Goal: Information Seeking & Learning: Learn about a topic

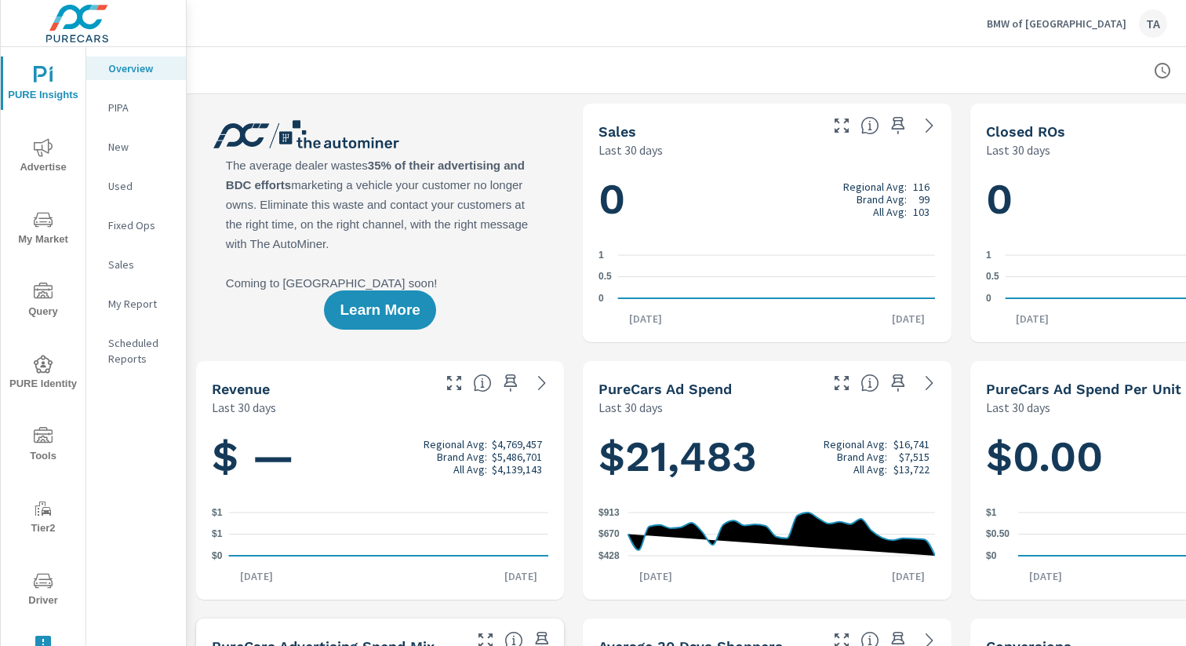
click at [52, 365] on icon "nav menu" at bounding box center [43, 364] width 19 height 19
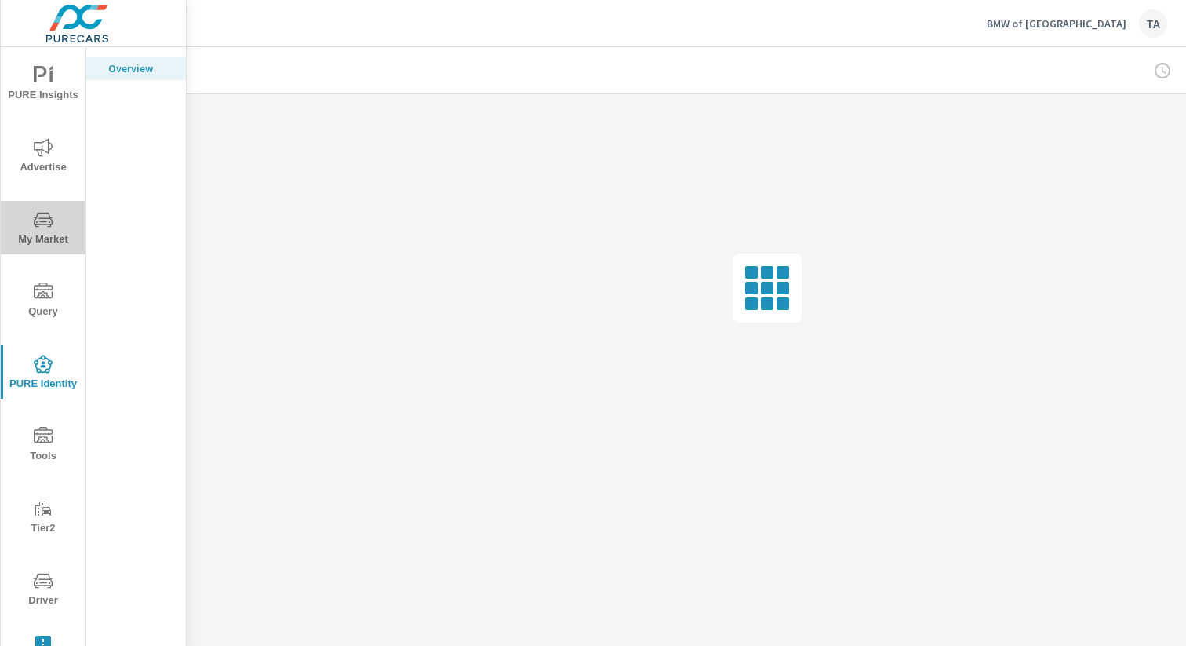
click at [51, 242] on span "My Market" at bounding box center [42, 229] width 75 height 38
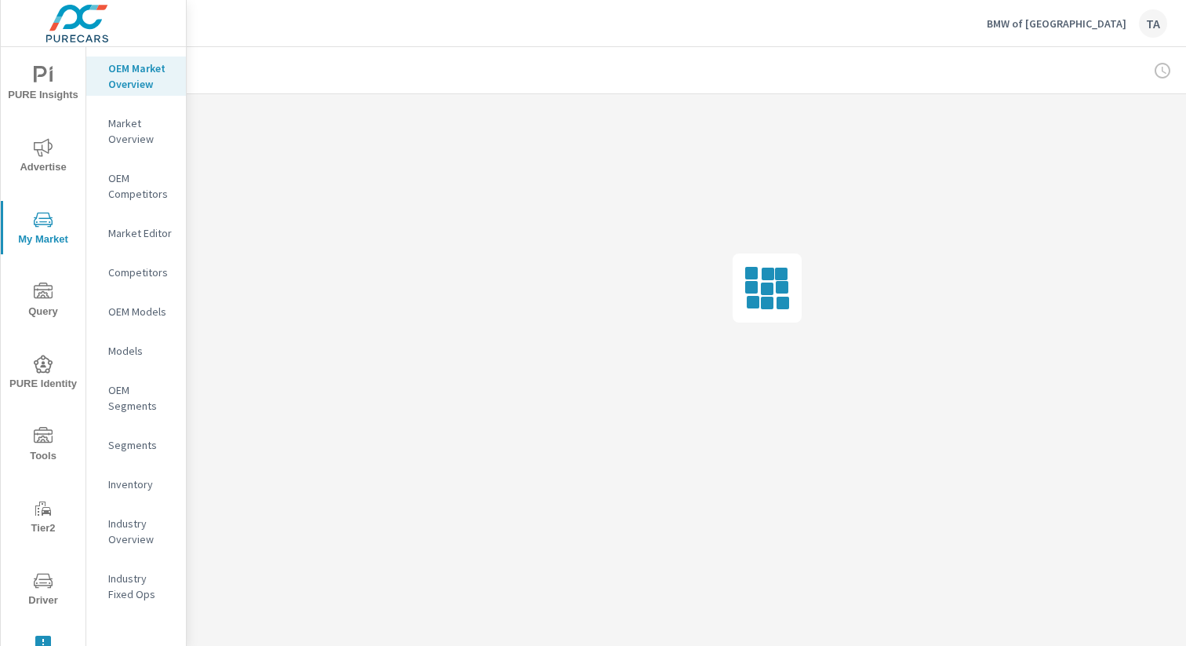
click at [144, 487] on p "Inventory" at bounding box center [140, 484] width 65 height 16
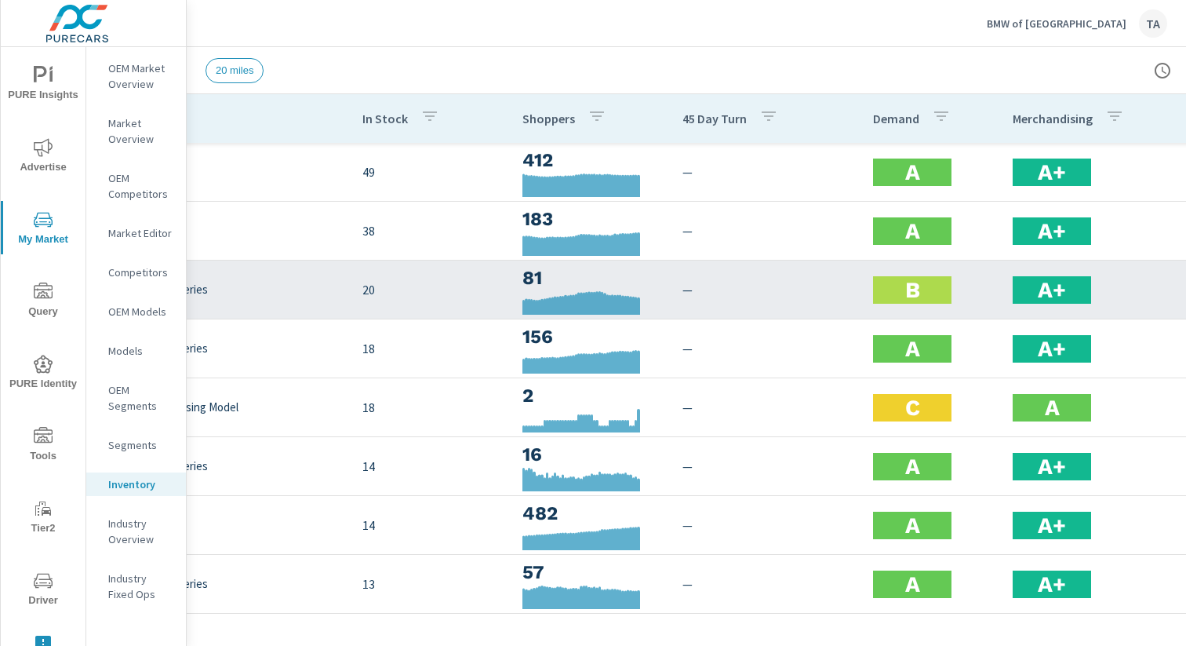
scroll to position [4, 118]
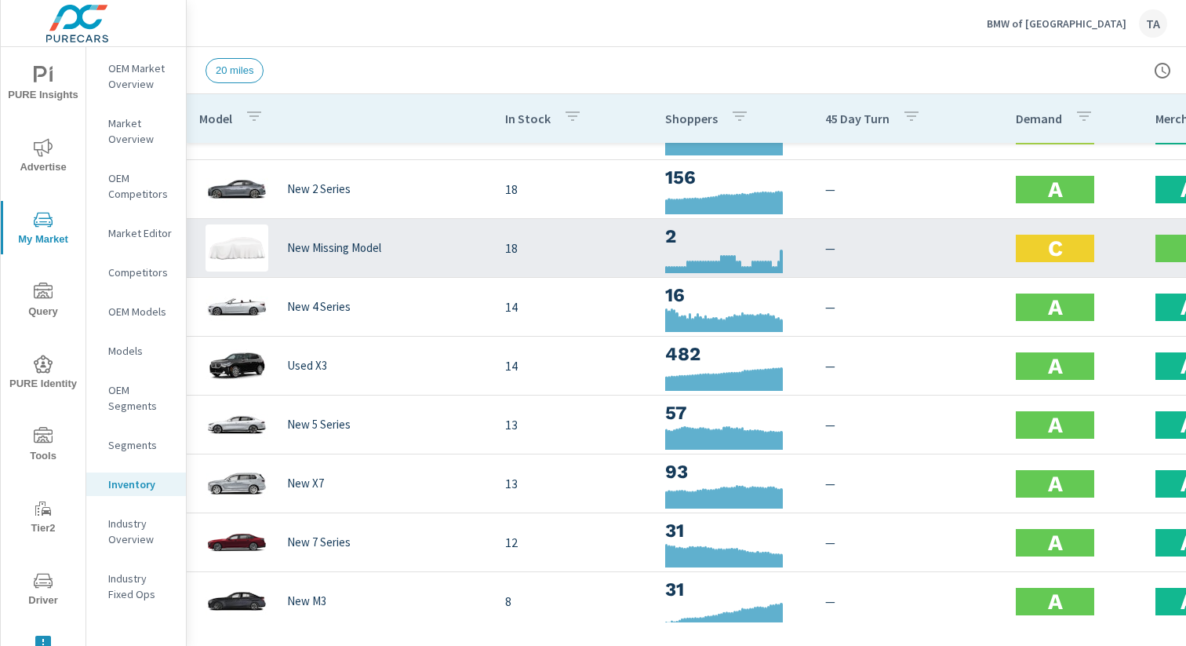
scroll to position [282, 0]
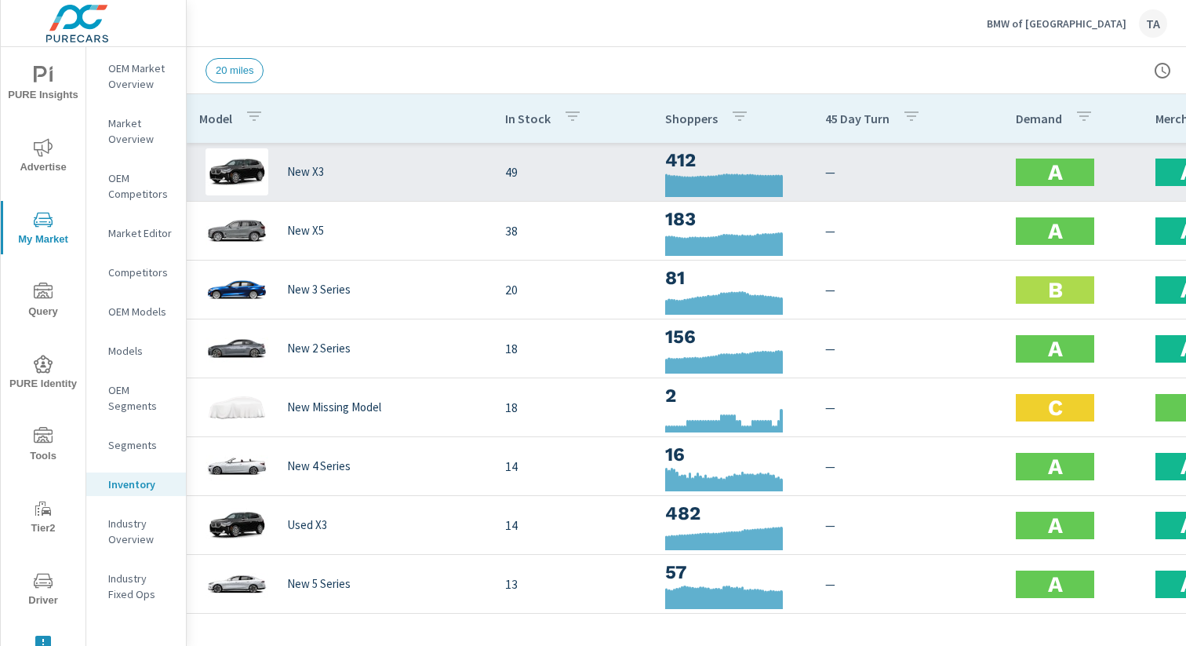
scroll to position [0, 144]
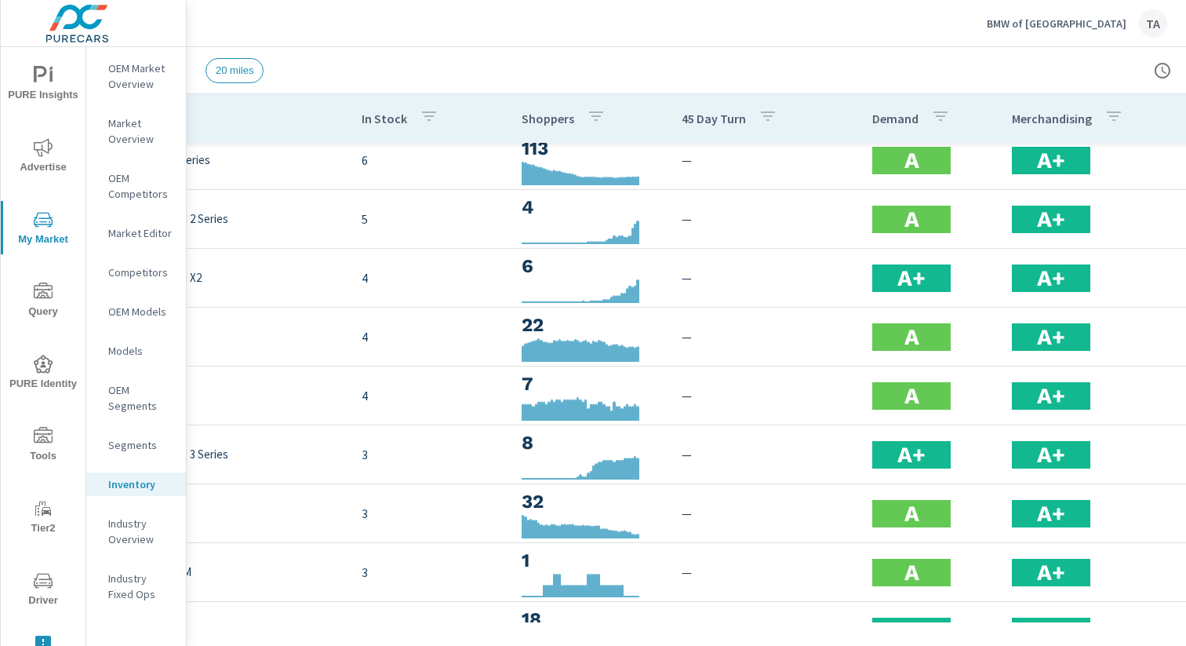
scroll to position [835, 0]
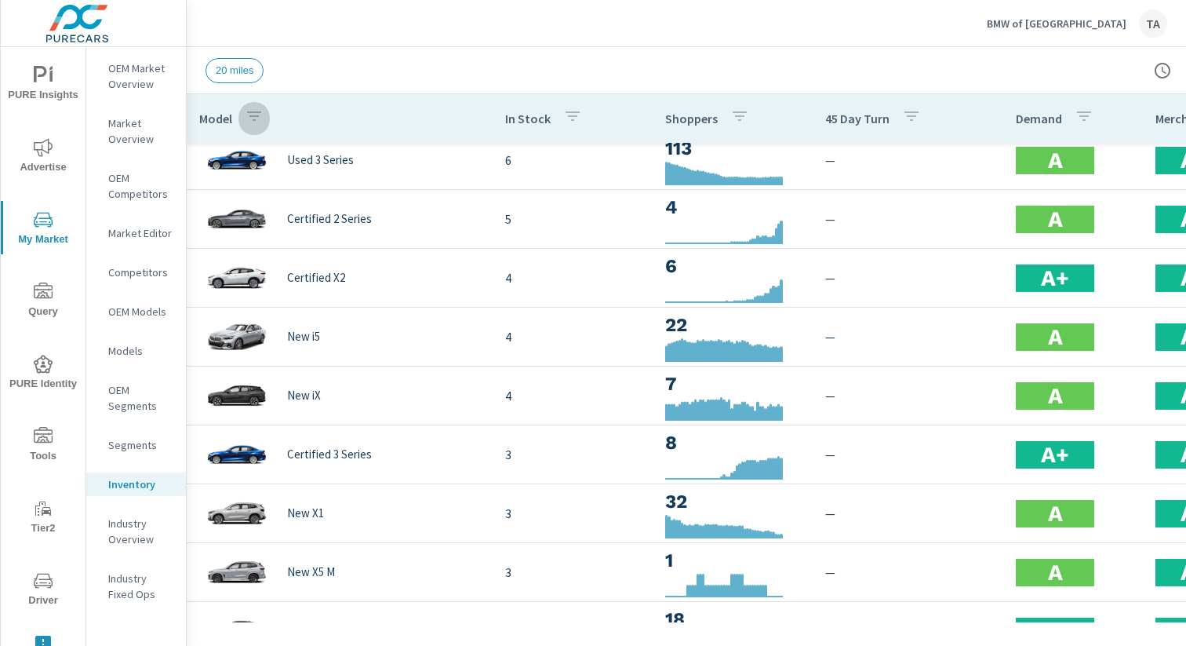
click at [253, 114] on icon "button" at bounding box center [254, 116] width 19 height 19
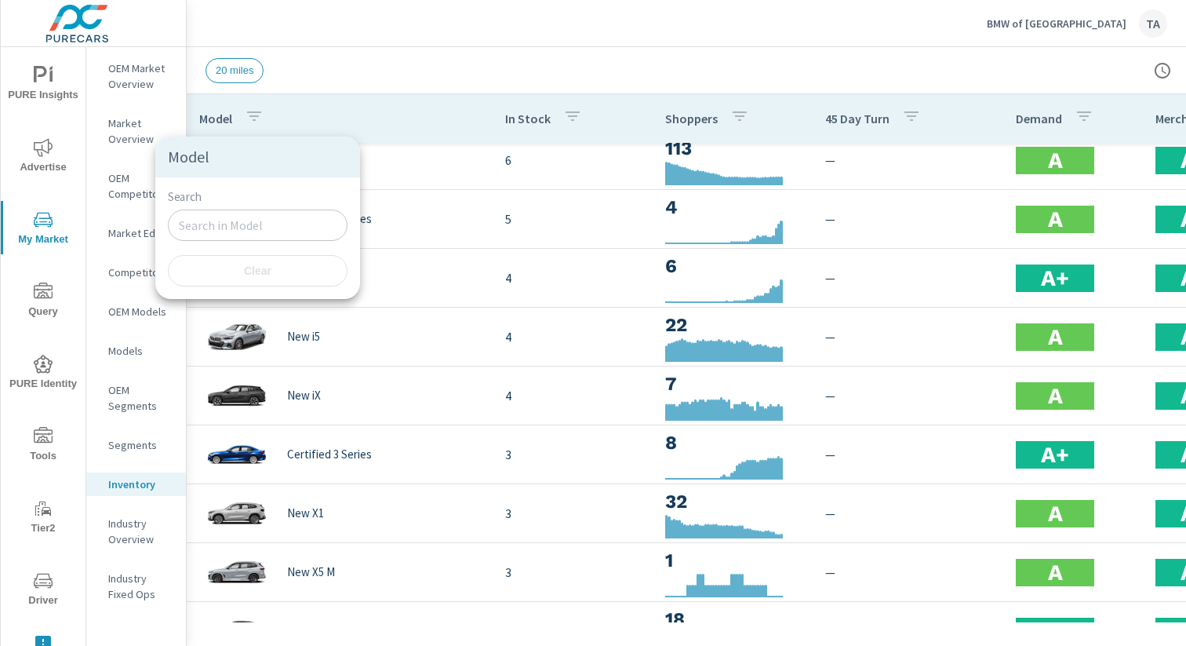
click at [217, 221] on input "Search" at bounding box center [258, 224] width 180 height 31
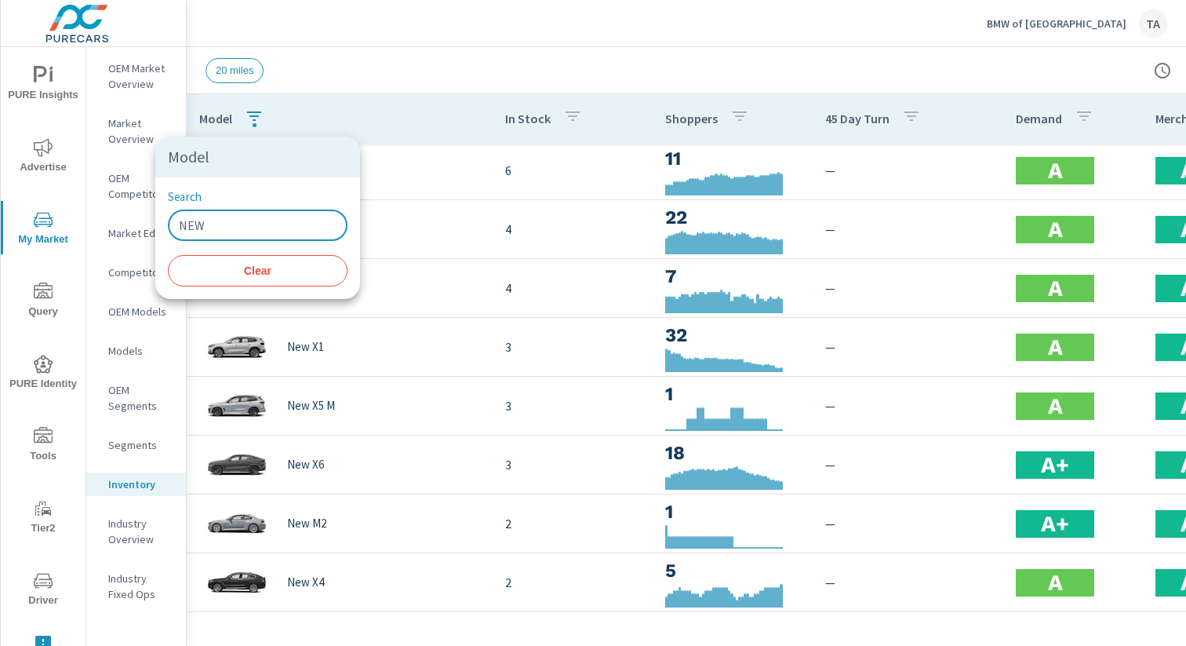
scroll to position [649, 0]
type input "NEW"
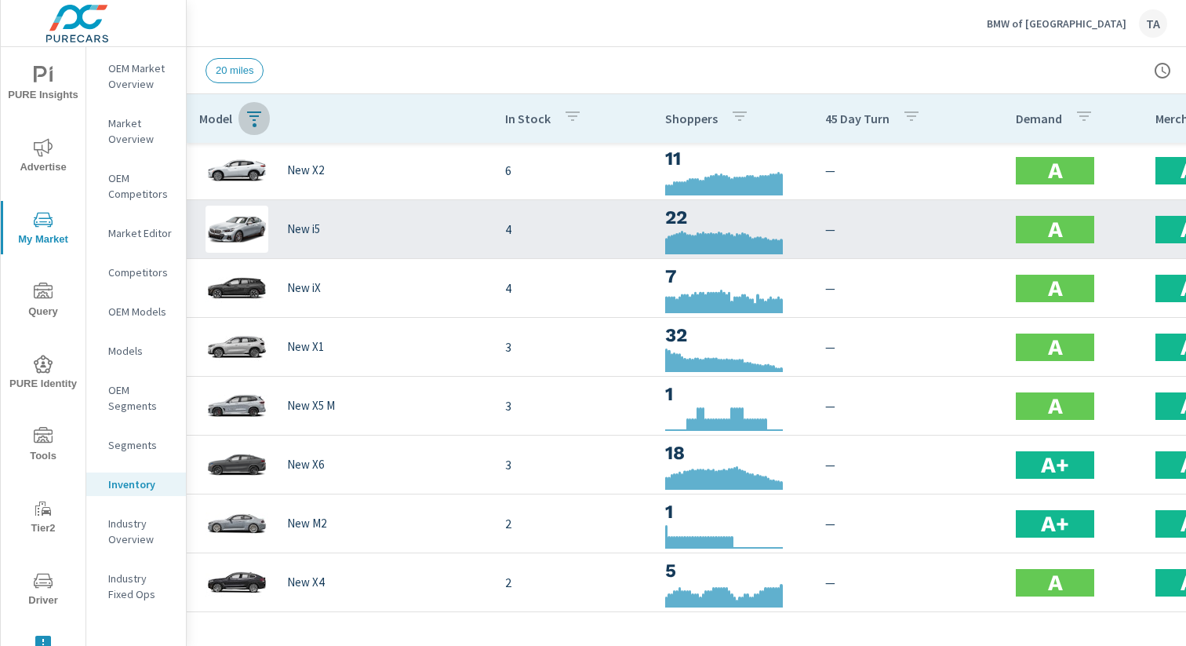
scroll to position [453, 0]
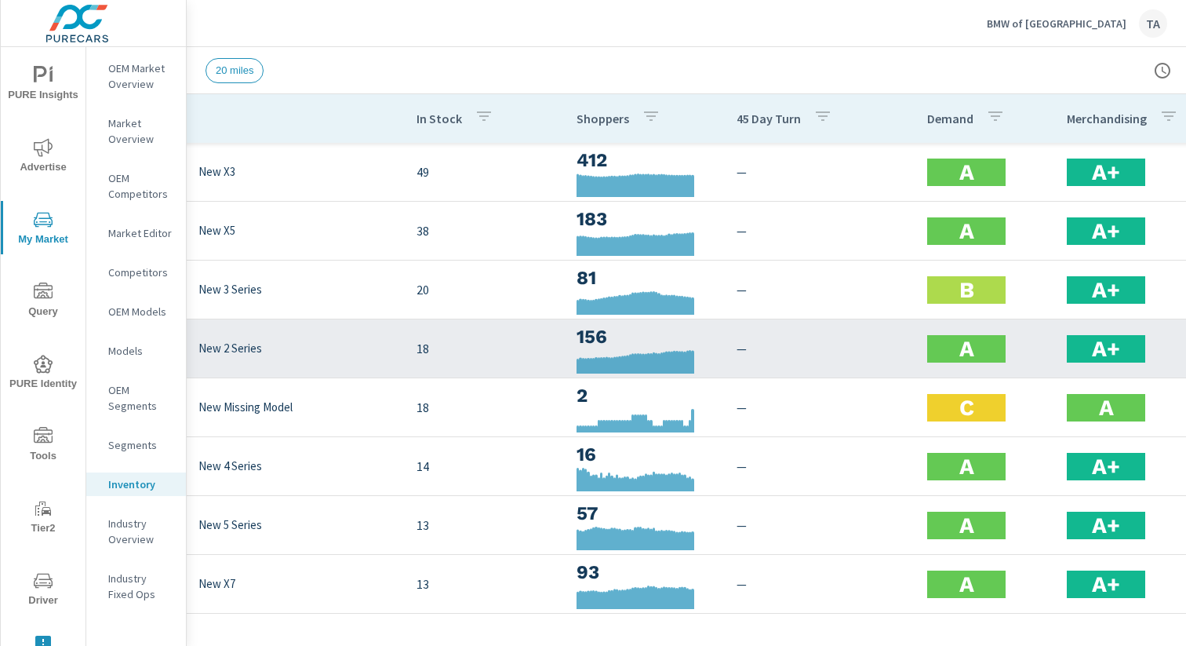
scroll to position [0, 78]
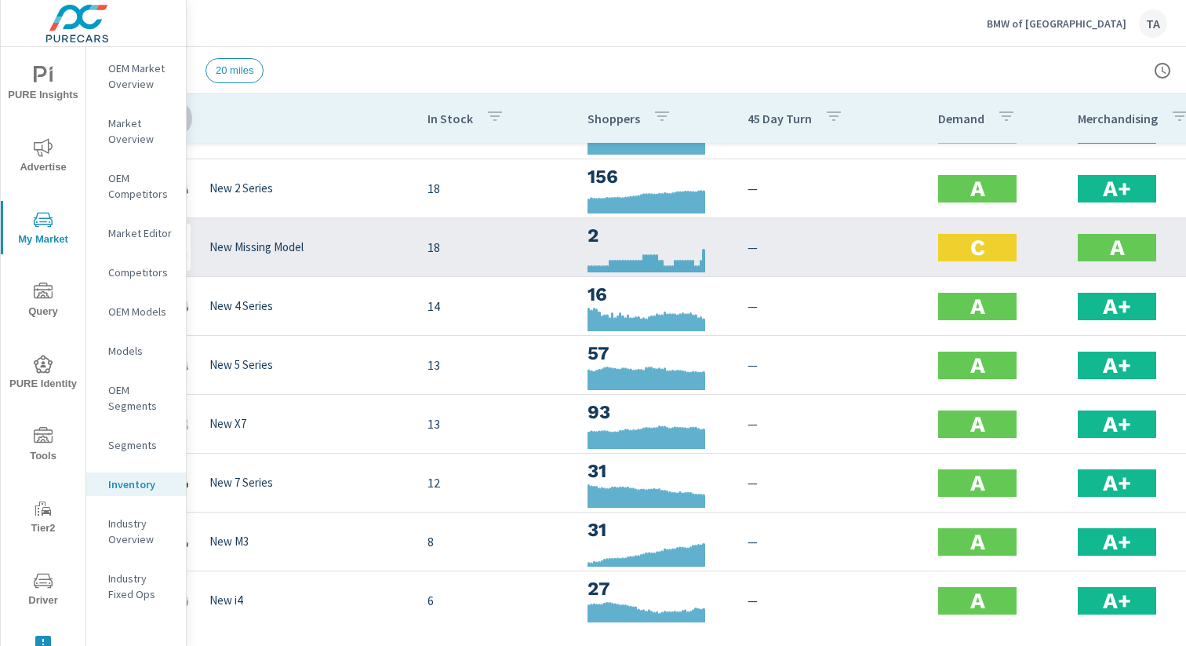
scroll to position [201, 78]
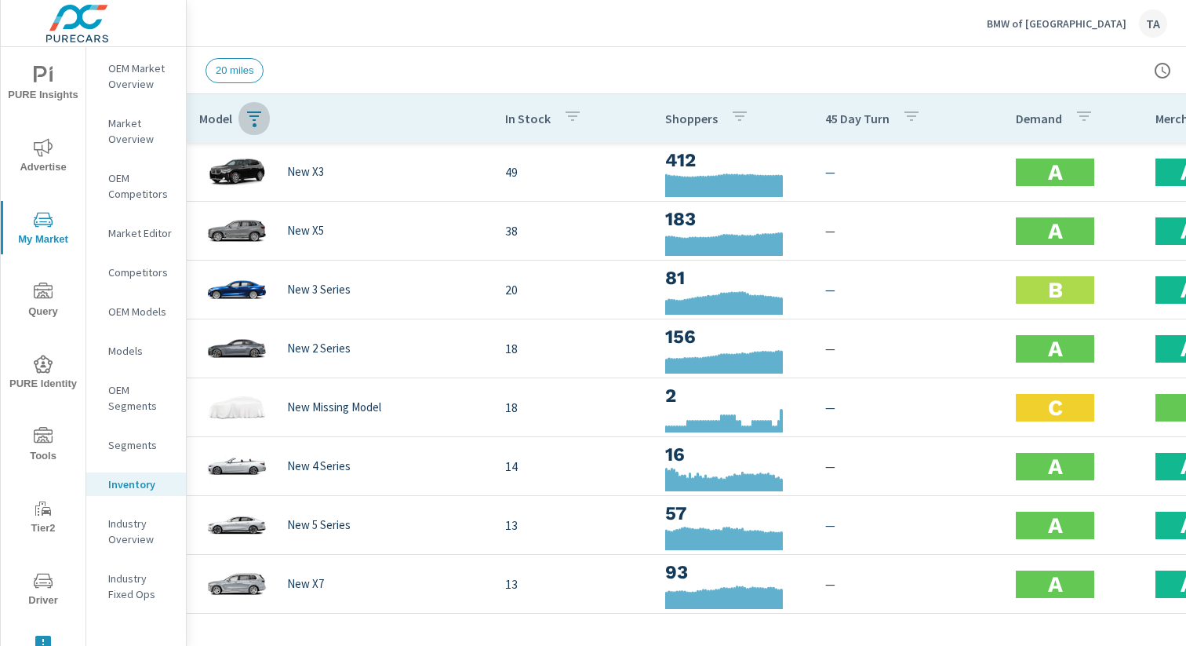
click at [27, 133] on button "Advertise" at bounding box center [43, 155] width 85 height 53
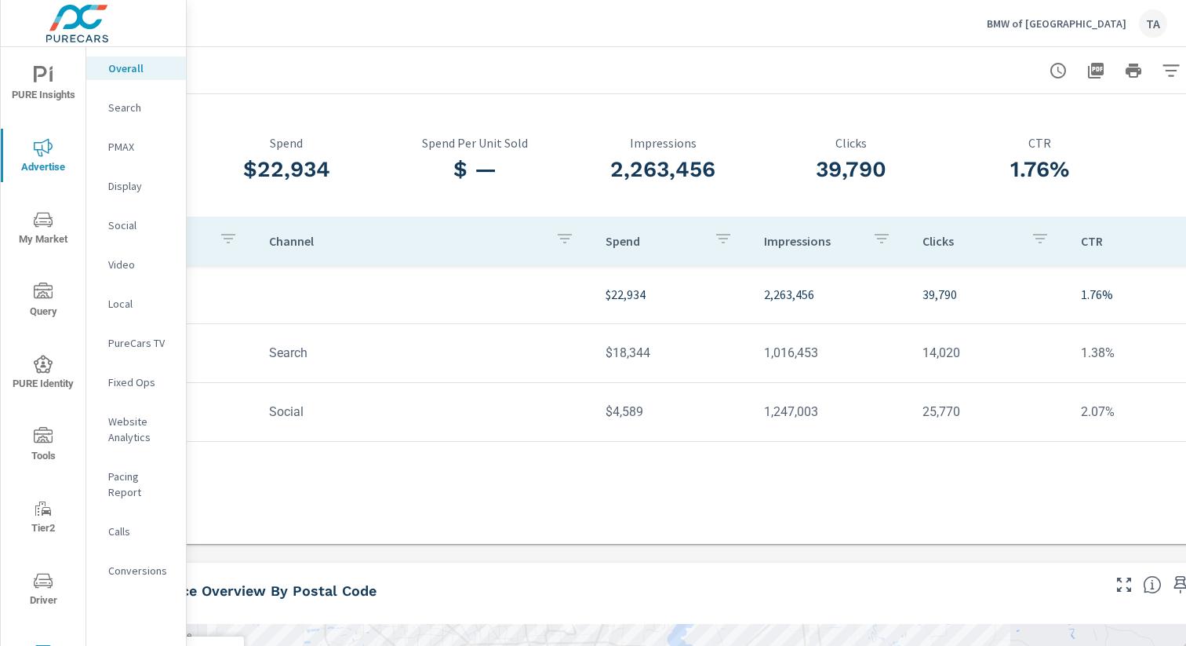
scroll to position [56, 103]
click at [46, 382] on span "PURE Identity" at bounding box center [42, 374] width 75 height 38
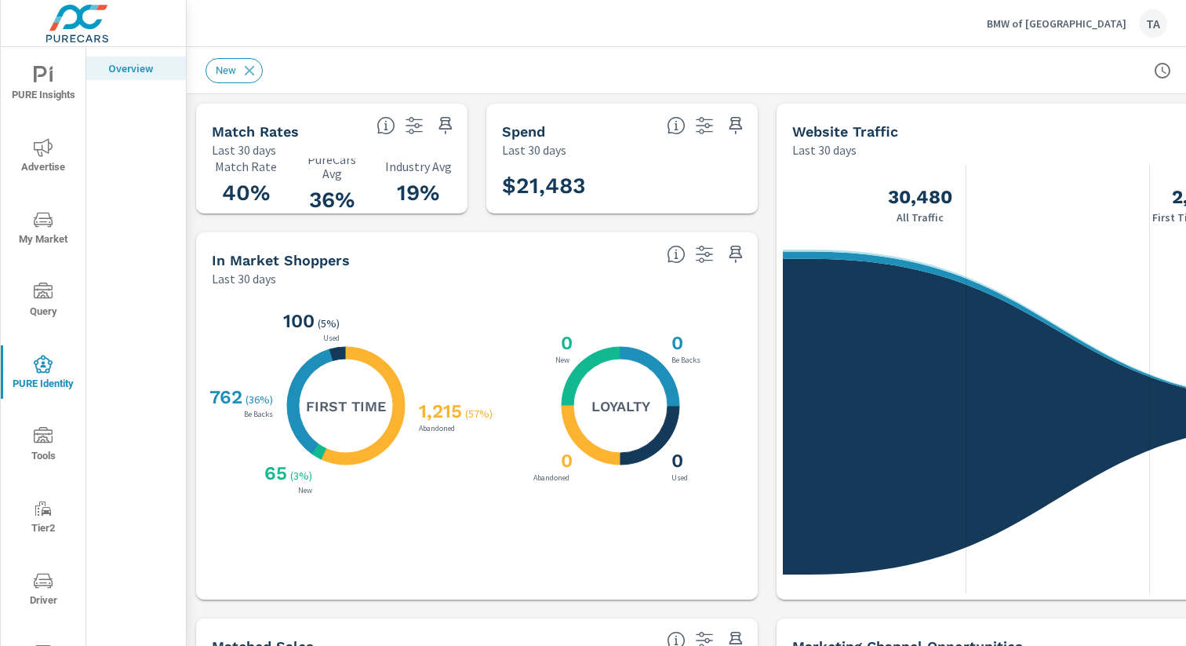
scroll to position [0, 162]
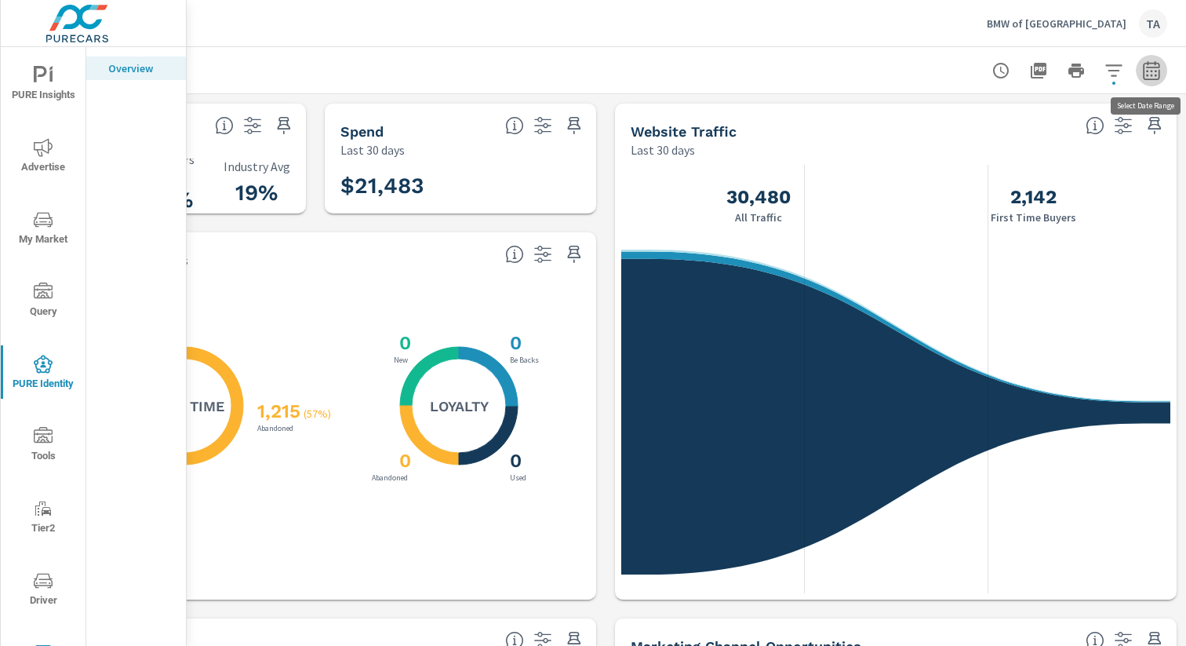
click at [1142, 72] on icon "button" at bounding box center [1151, 70] width 19 height 19
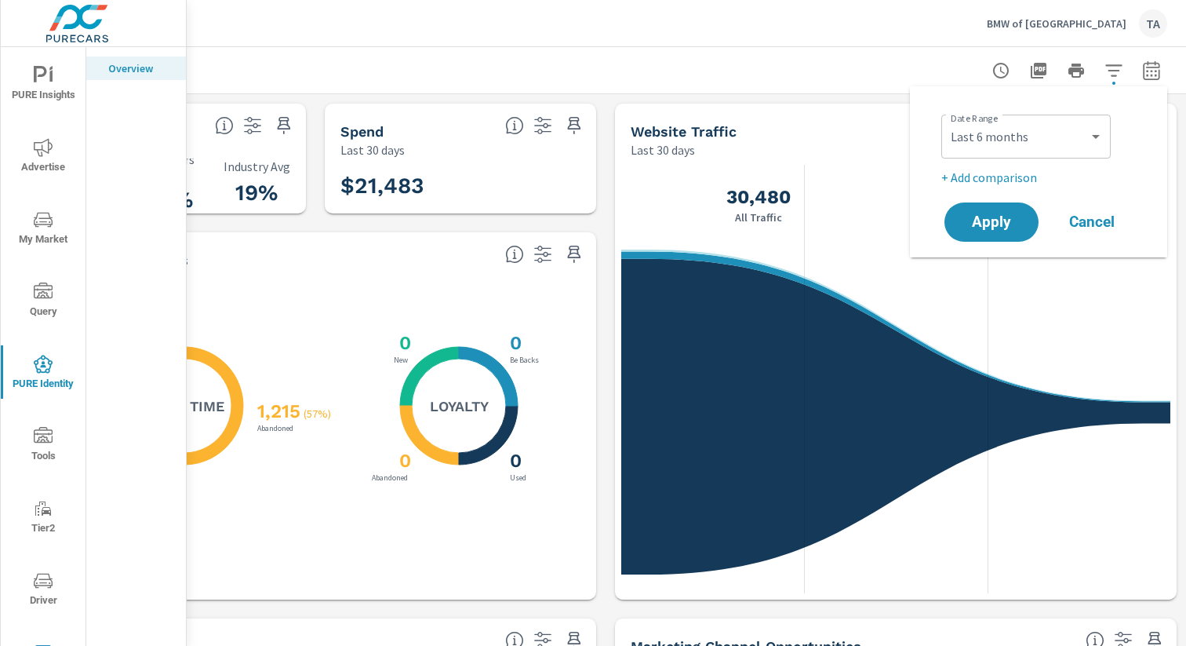
scroll to position [471, 0]
click at [1051, 143] on select "Custom [DATE] Last week Last 7 days Last 14 days Last 30 days Last 45 days Last…" at bounding box center [1026, 136] width 157 height 31
click at [948, 121] on select "Custom [DATE] Last week Last 7 days Last 14 days Last 30 days Last 45 days Last…" at bounding box center [1026, 136] width 157 height 31
select select "Last 30 days"
click at [993, 230] on span "Apply" at bounding box center [991, 222] width 64 height 15
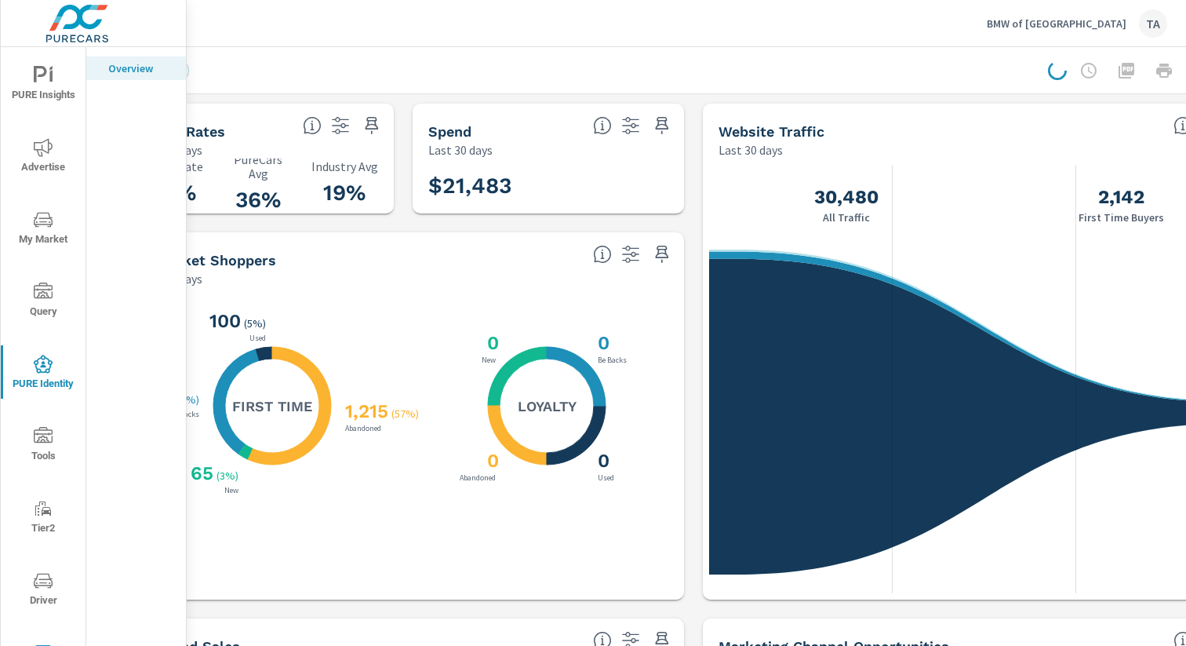
scroll to position [0, 0]
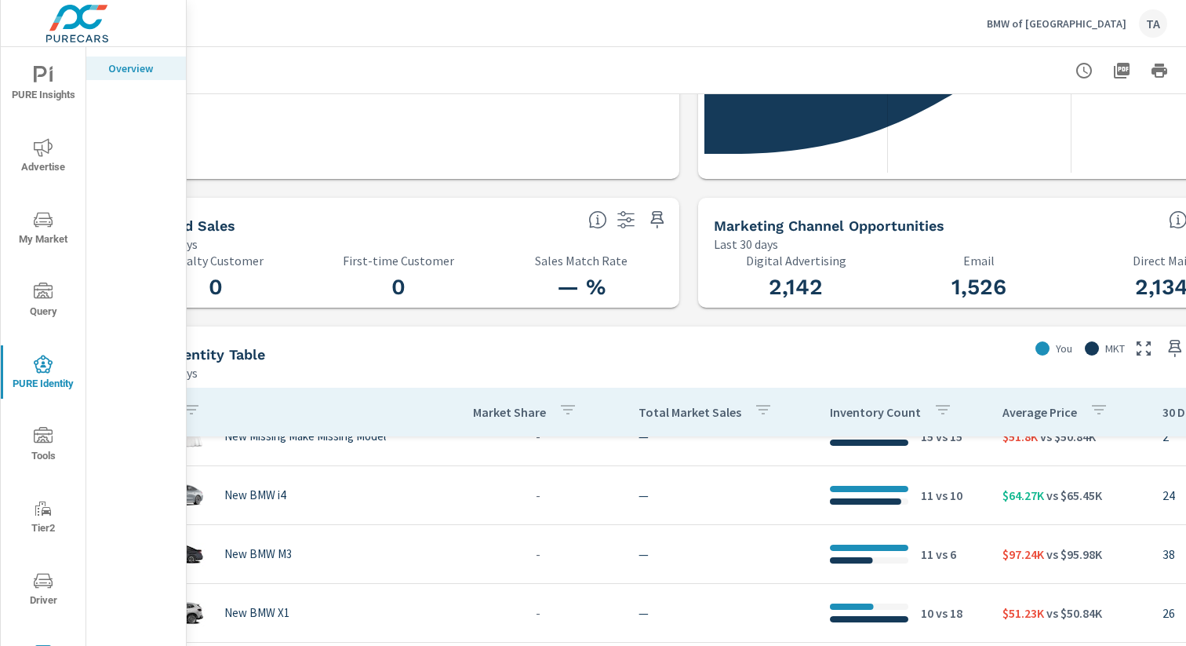
scroll to position [420, 0]
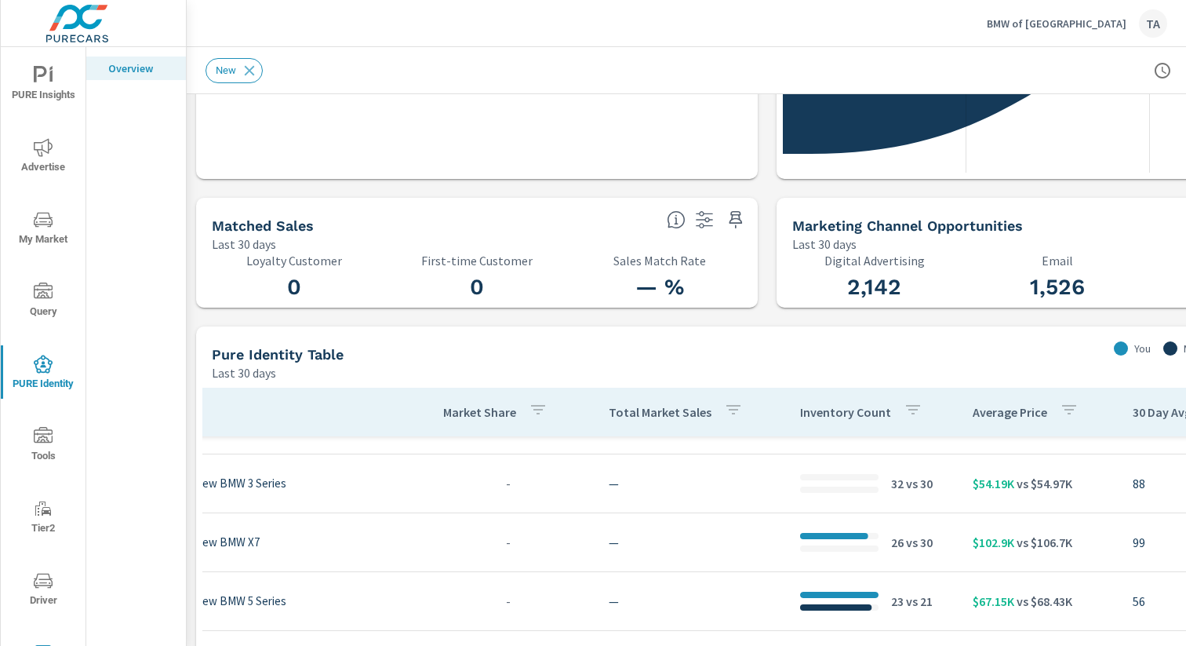
scroll to position [8, 108]
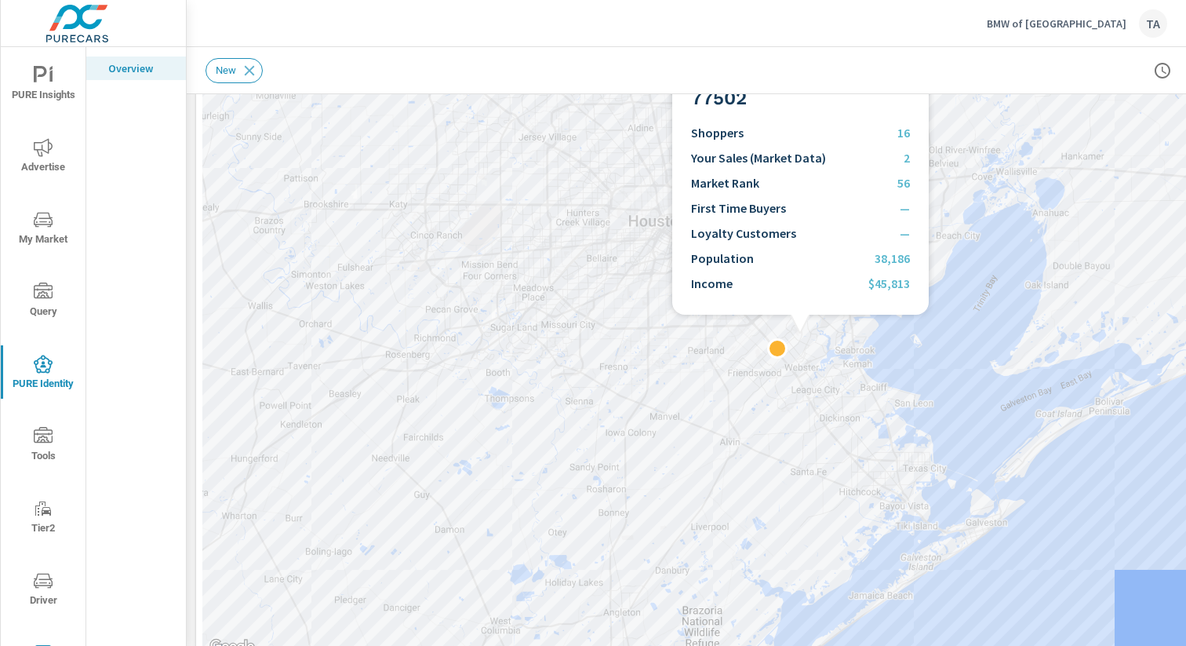
scroll to position [1562, 0]
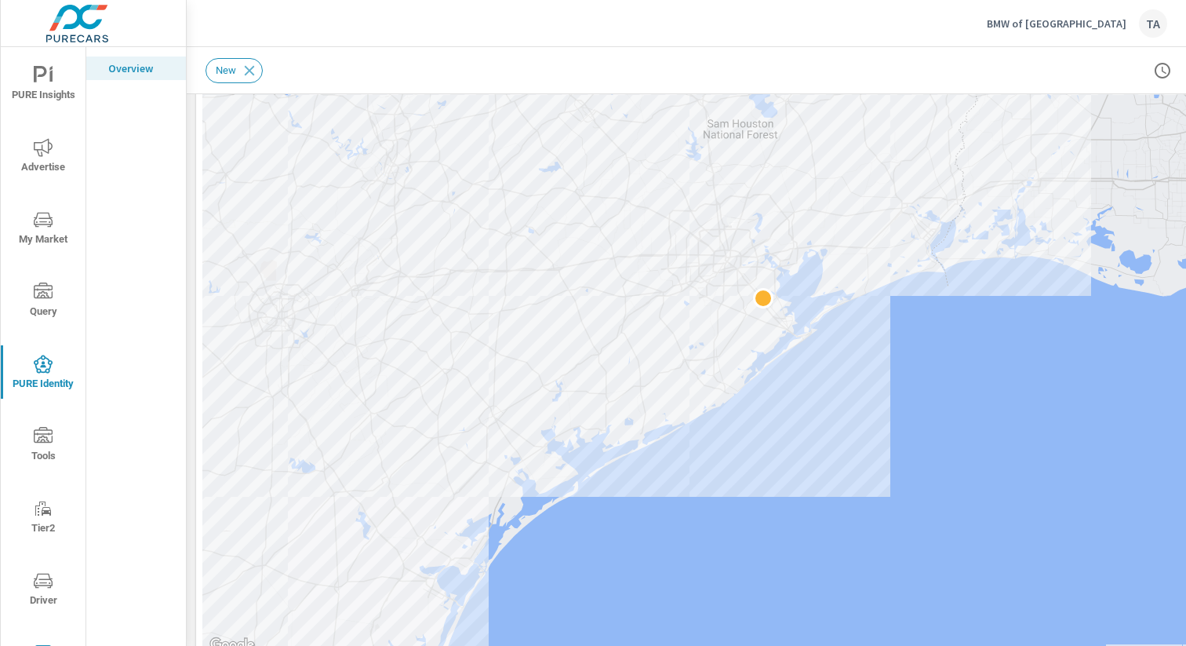
scroll to position [1636, 0]
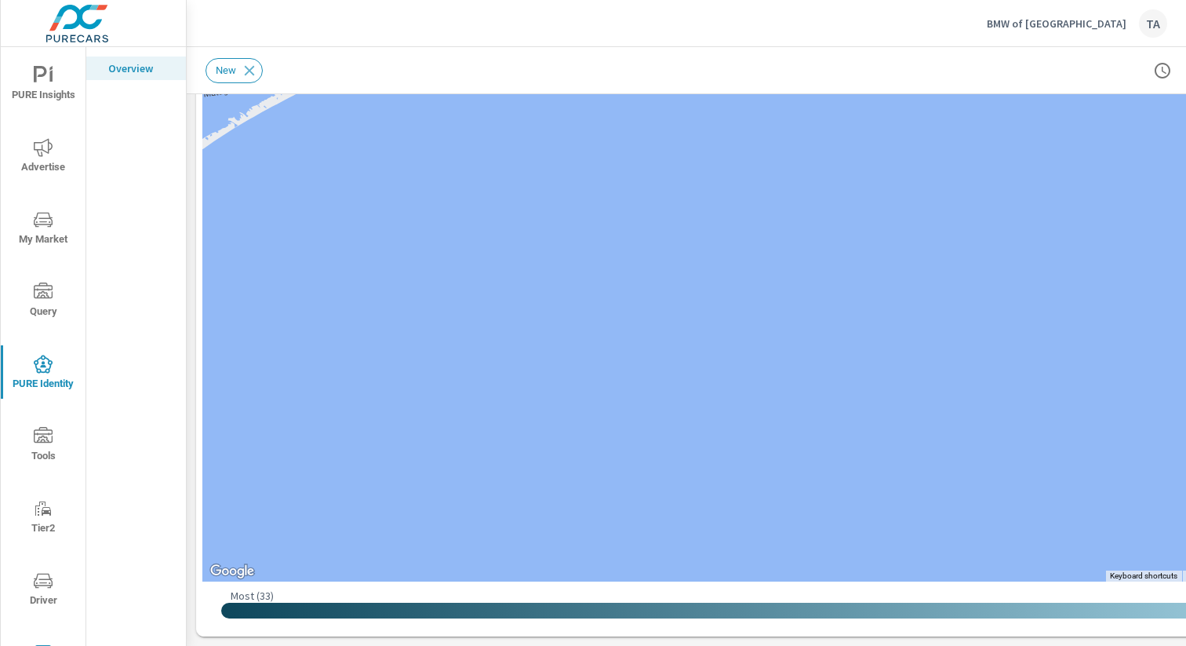
click at [794, 75] on div "New" at bounding box center [658, 70] width 904 height 25
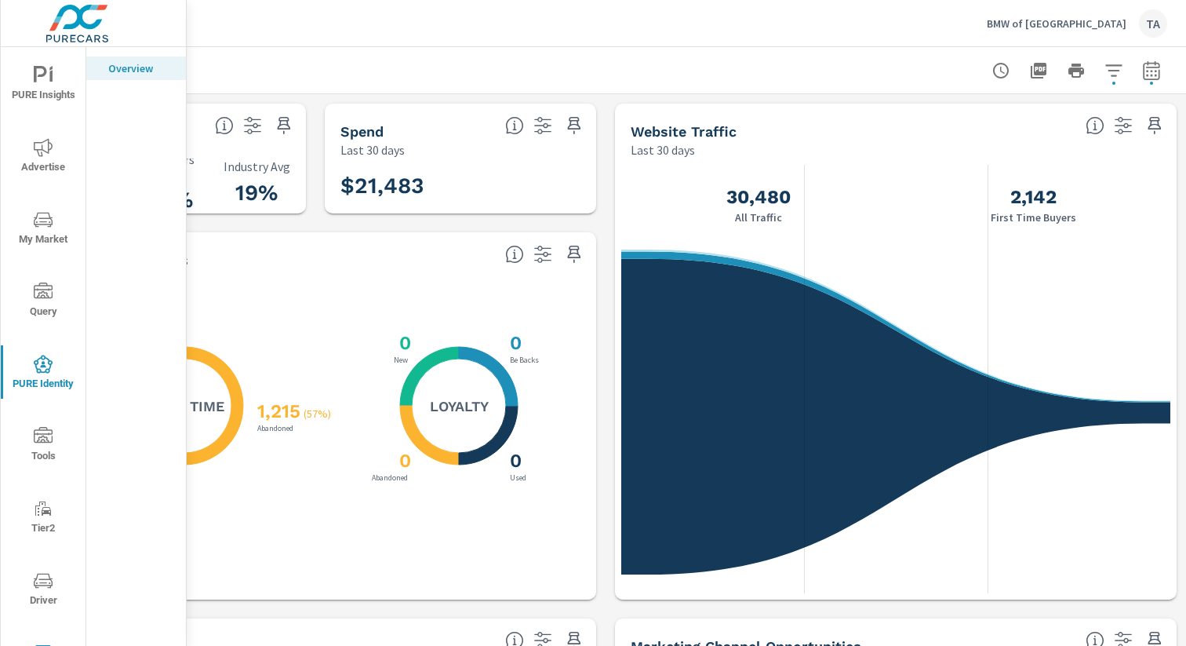
scroll to position [4, 0]
click at [58, 90] on span "PURE Insights" at bounding box center [42, 81] width 75 height 38
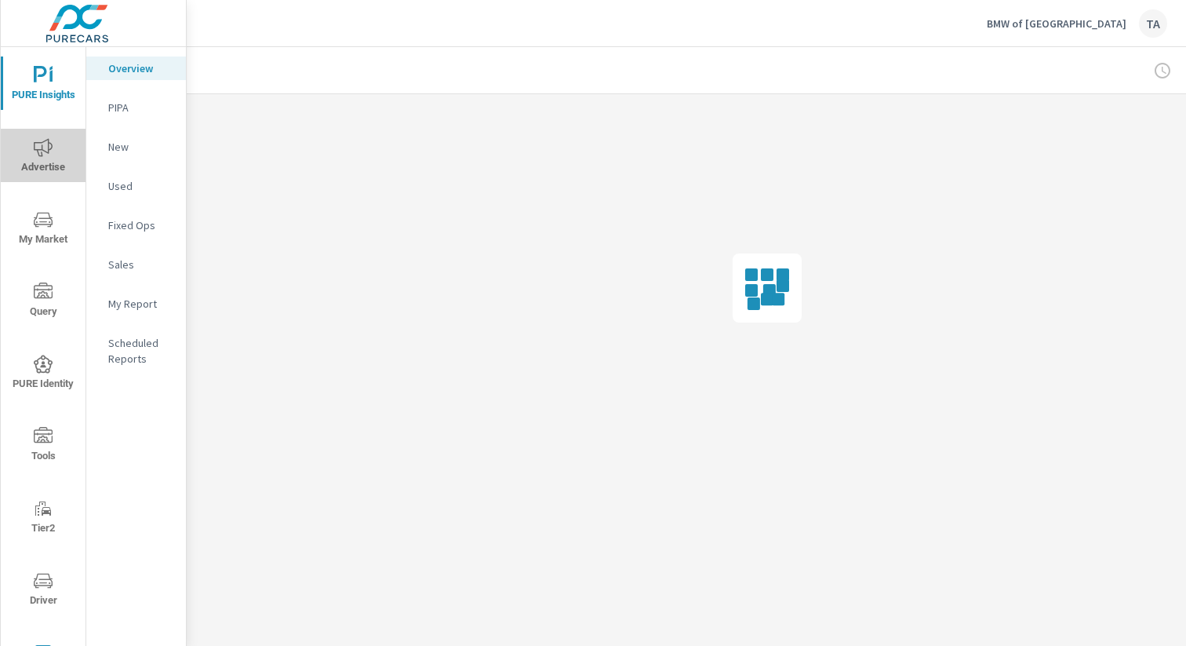
click at [45, 158] on span "Advertise" at bounding box center [42, 157] width 75 height 38
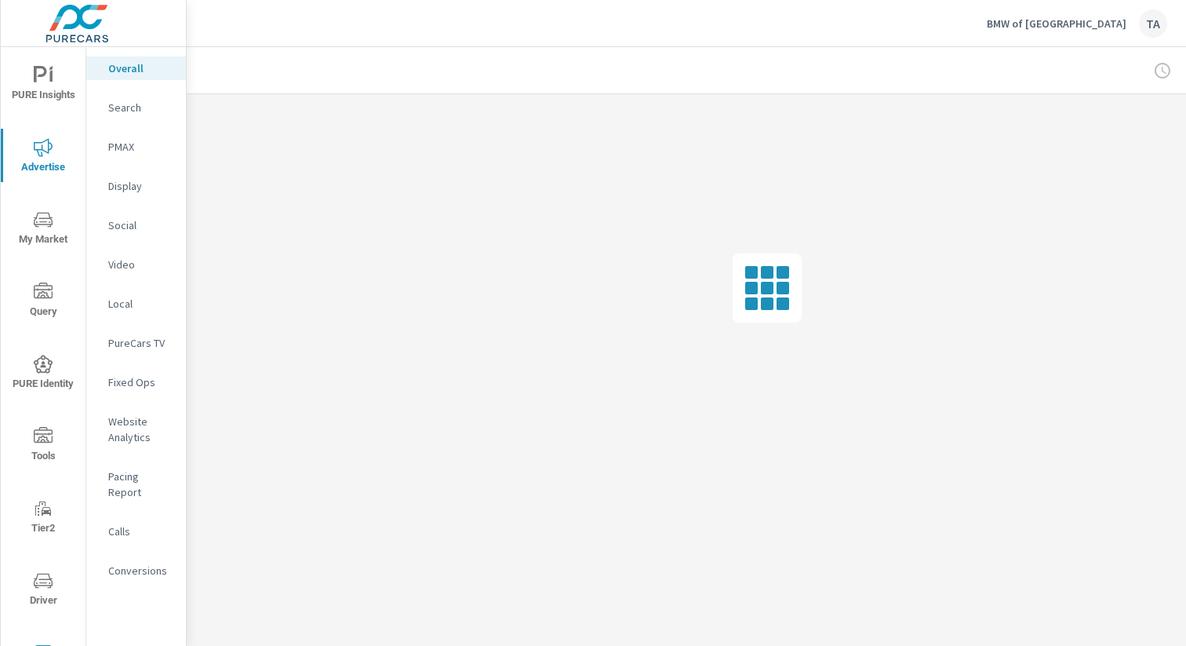
click at [129, 413] on p "Website Analytics" at bounding box center [140, 428] width 65 height 31
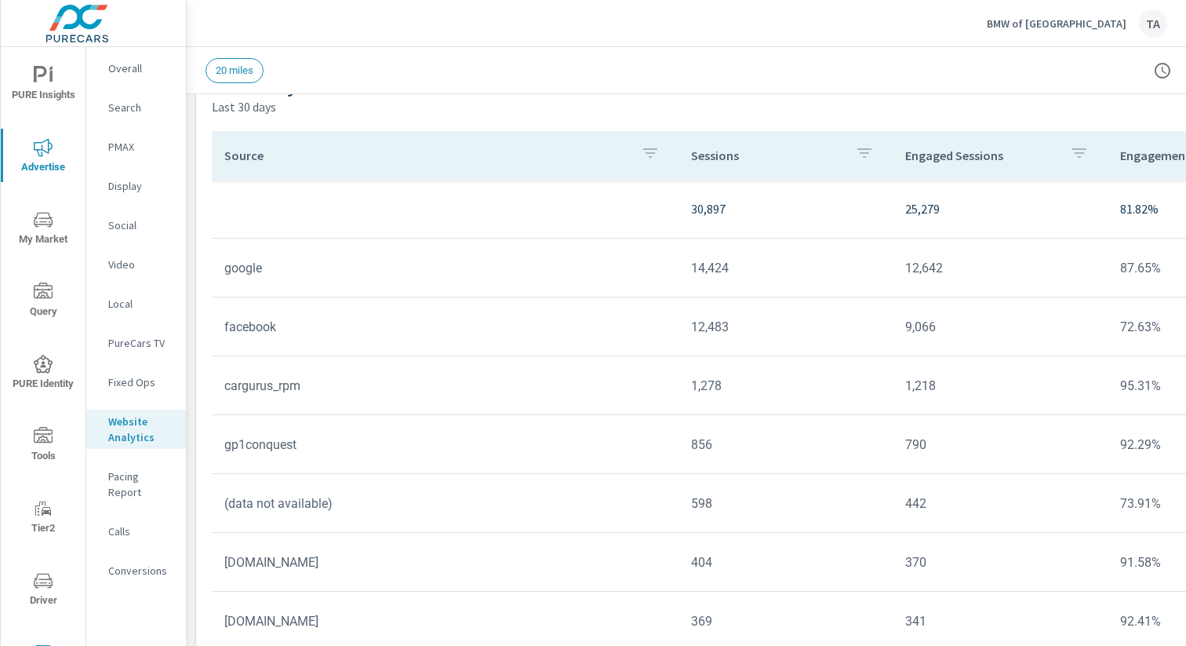
scroll to position [1331, 0]
click at [126, 155] on div "PMAX" at bounding box center [136, 147] width 100 height 24
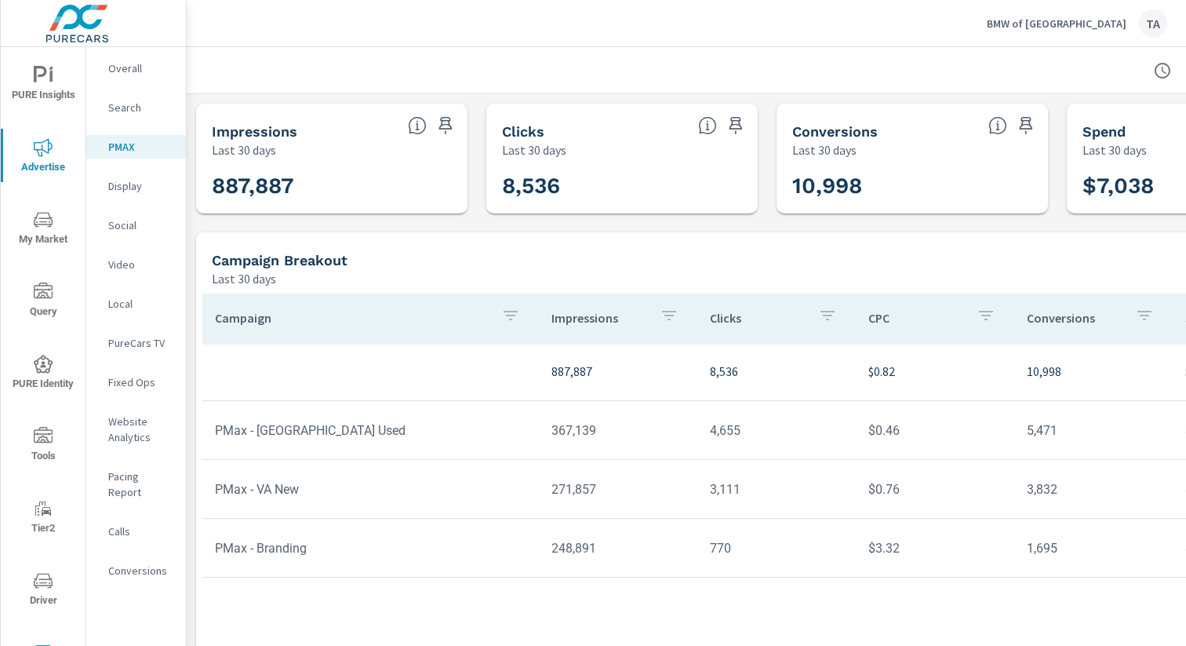
scroll to position [0, 162]
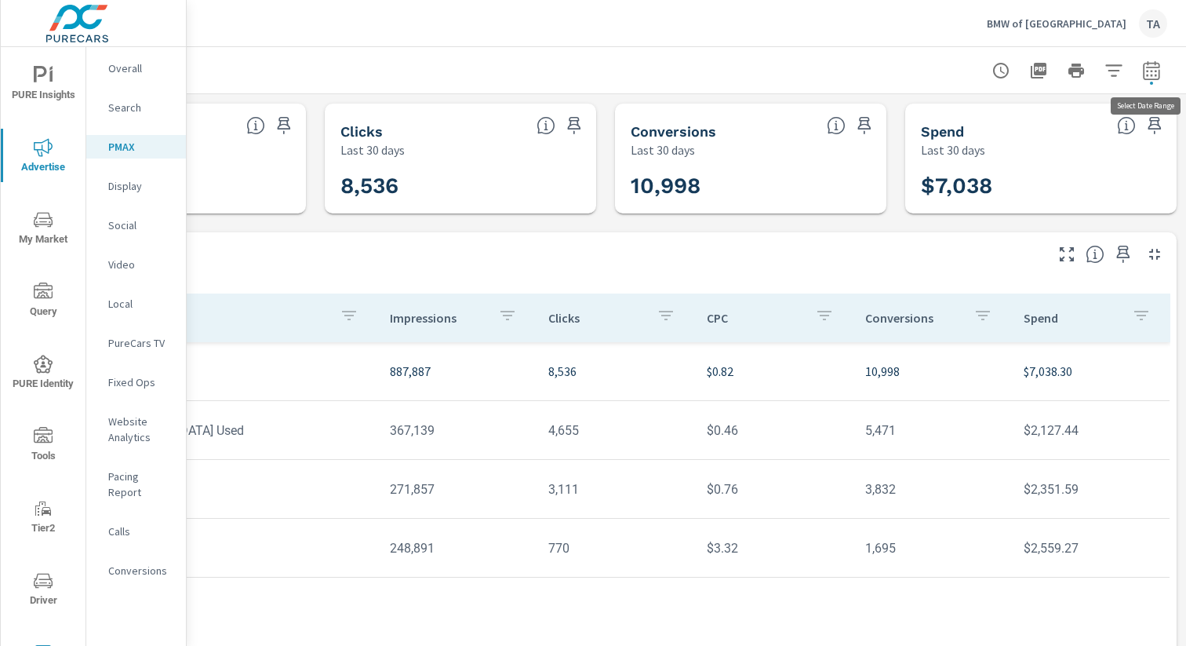
click at [1152, 66] on icon "button" at bounding box center [1151, 69] width 16 height 19
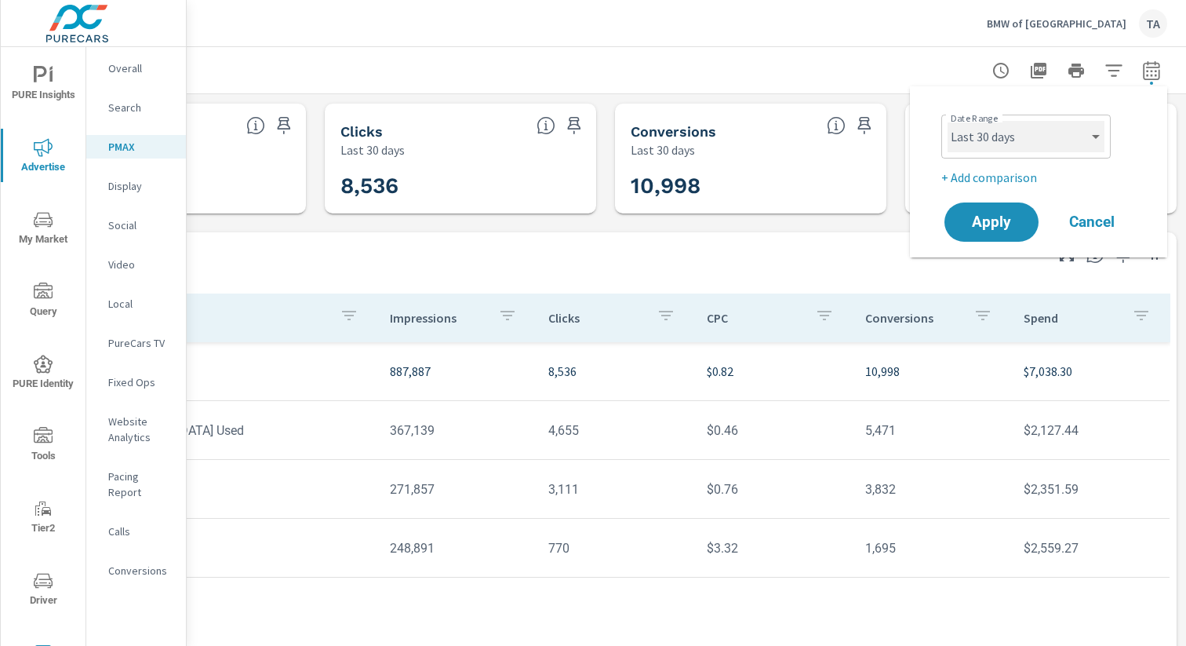
click at [965, 137] on select "Custom [DATE] Last week Last 7 days Last 14 days Last 30 days Last 45 days Last…" at bounding box center [1026, 136] width 157 height 31
click at [948, 121] on select "Custom [DATE] Last week Last 7 days Last 14 days Last 30 days Last 45 days Last…" at bounding box center [1026, 136] width 157 height 31
select select "Last month"
click at [991, 238] on button "Apply" at bounding box center [991, 222] width 97 height 41
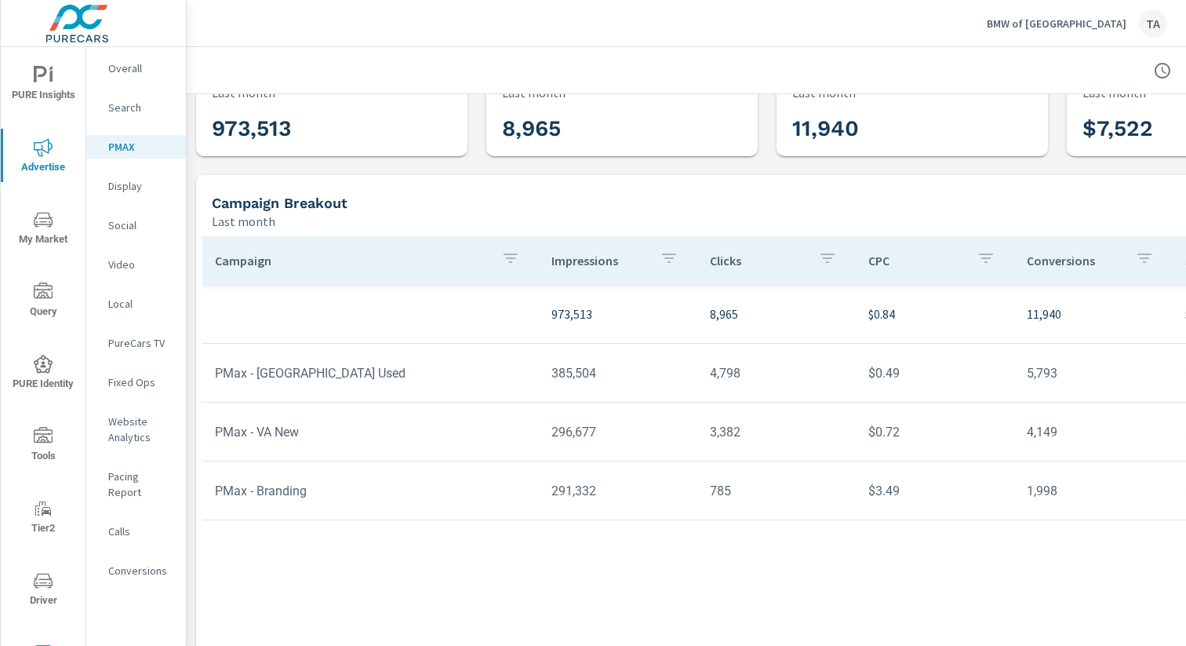
scroll to position [92, 0]
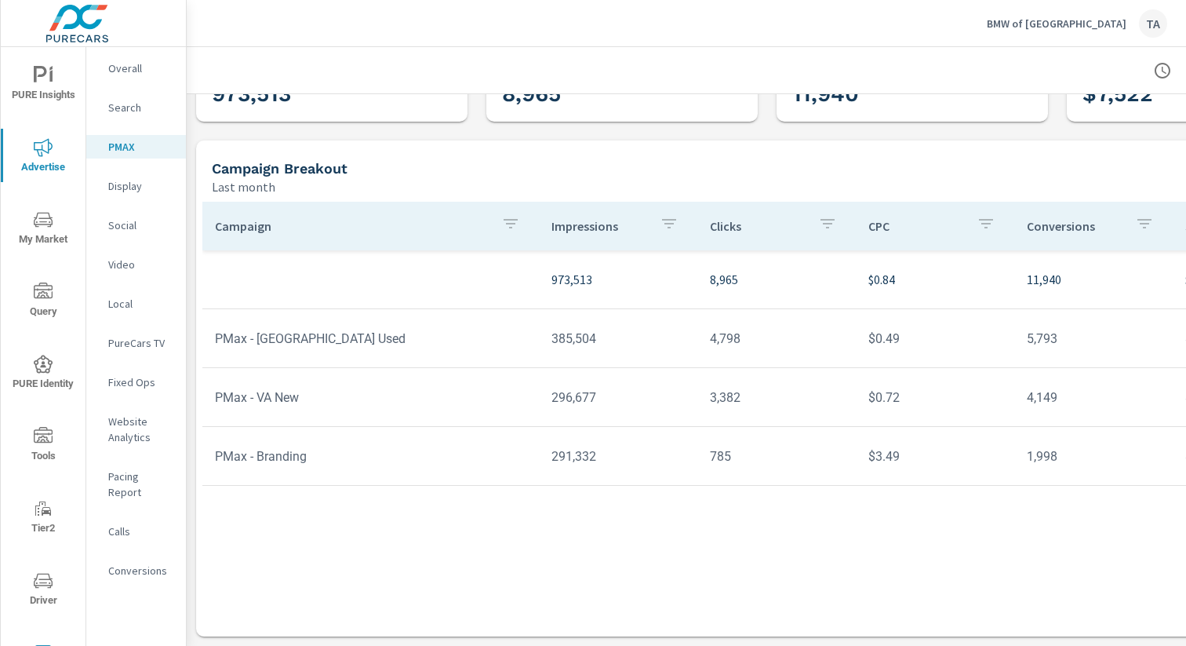
click at [113, 217] on div "Social" at bounding box center [136, 225] width 100 height 24
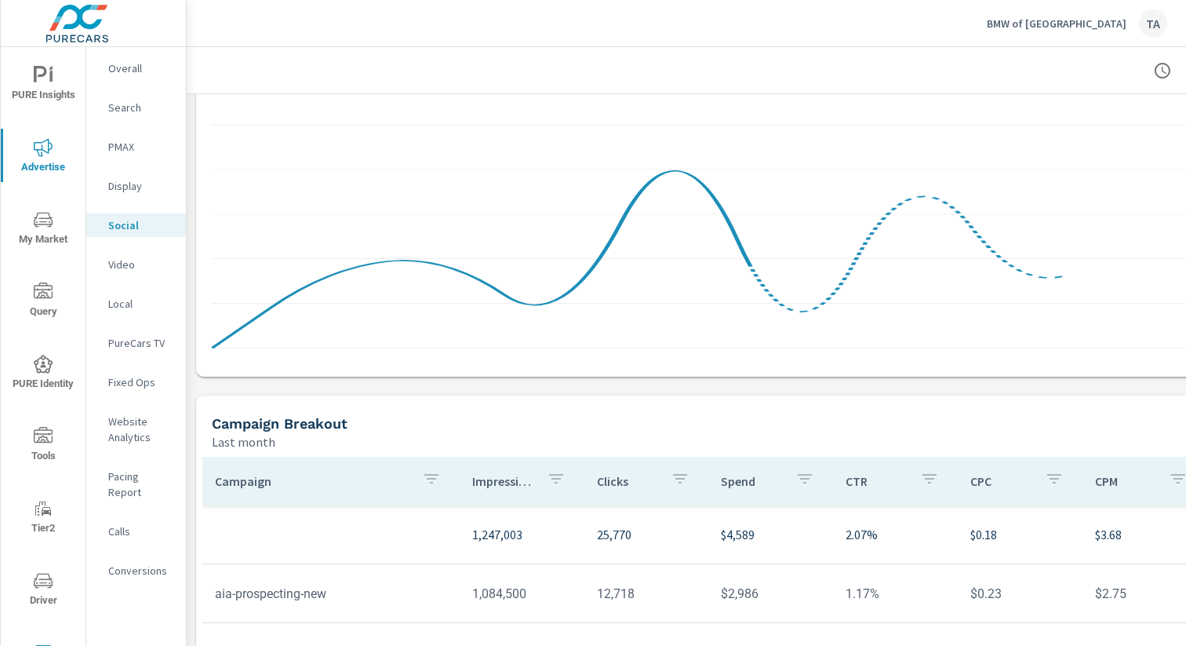
scroll to position [478, 0]
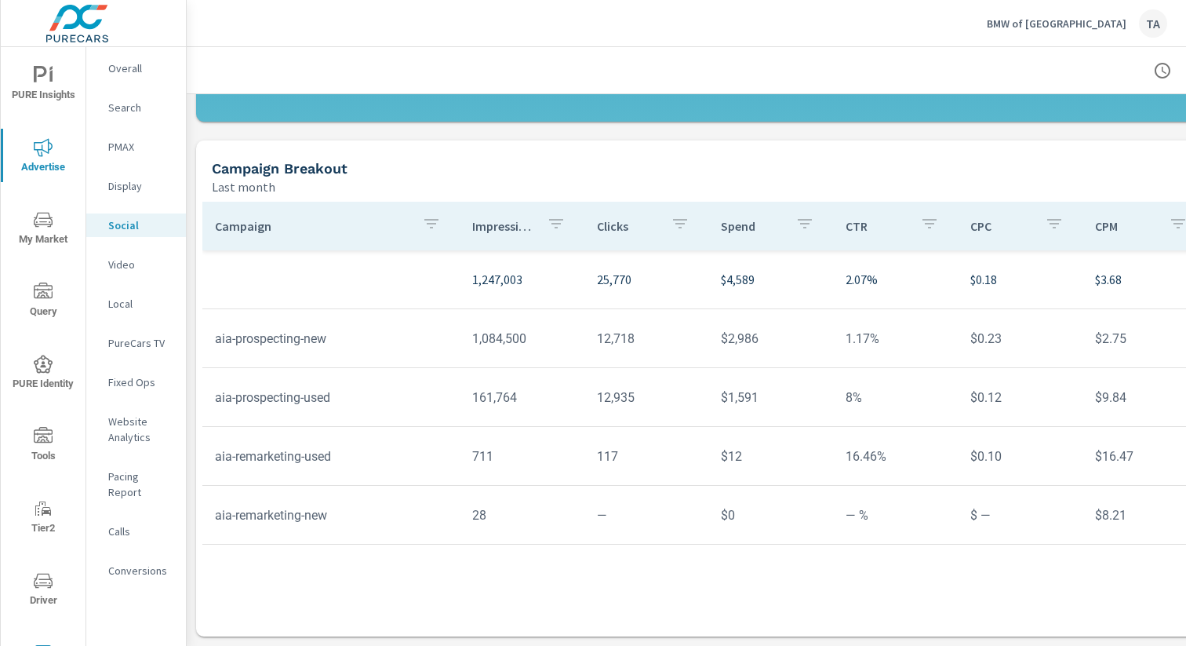
click at [136, 538] on nav "Overall Search PMAX Display Social Video Local PureCars TV Fixed Ops Website An…" at bounding box center [136, 325] width 100 height 557
click at [134, 569] on nav "Overall Search PMAX Display Social Video Local PureCars TV Fixed Ops Website An…" at bounding box center [136, 325] width 100 height 557
click at [141, 562] on p "Conversions" at bounding box center [140, 570] width 65 height 16
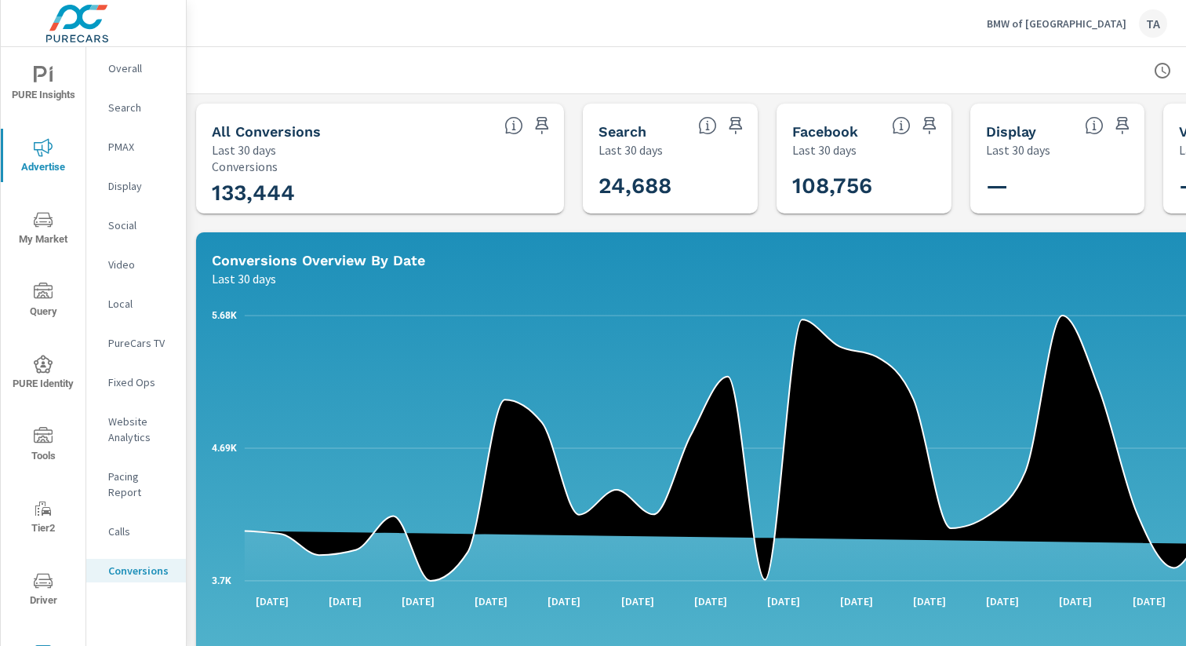
scroll to position [0, 162]
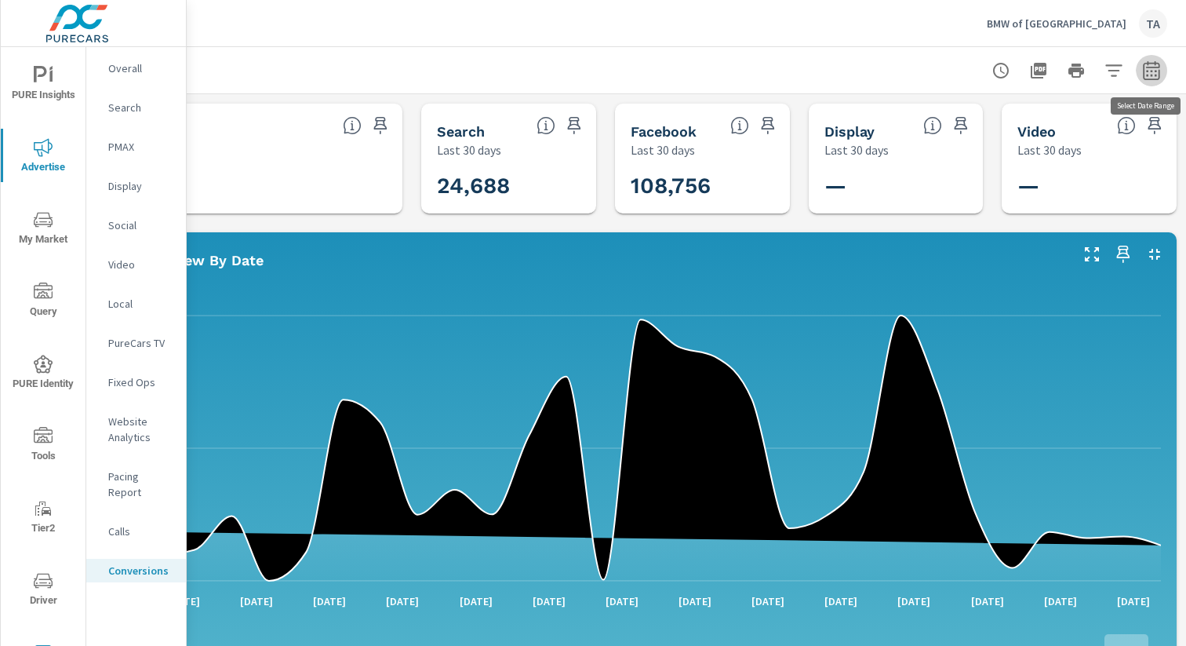
click at [1148, 68] on icon "button" at bounding box center [1151, 70] width 19 height 19
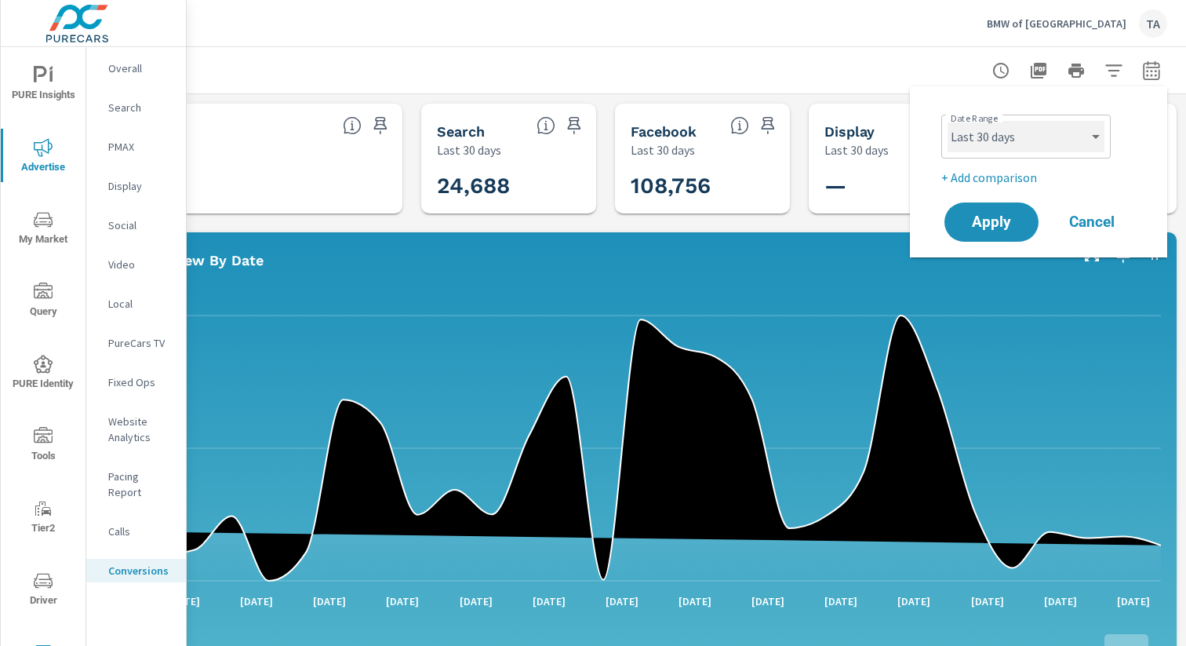
click at [1040, 141] on select "Custom [DATE] Last week Last 7 days Last 14 days Last 30 days Last 45 days Last…" at bounding box center [1026, 136] width 157 height 31
click at [948, 121] on select "Custom [DATE] Last week Last 7 days Last 14 days Last 30 days Last 45 days Last…" at bounding box center [1026, 136] width 157 height 31
select select "Last month"
click at [1004, 218] on span "Apply" at bounding box center [991, 222] width 64 height 15
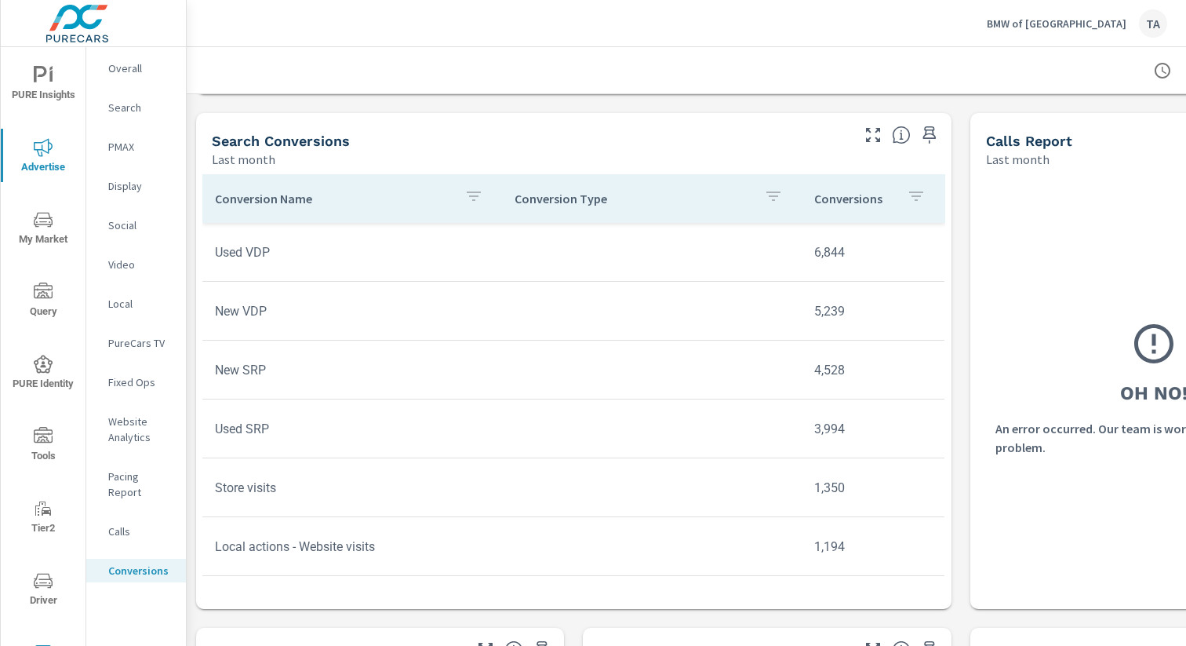
scroll to position [635, 0]
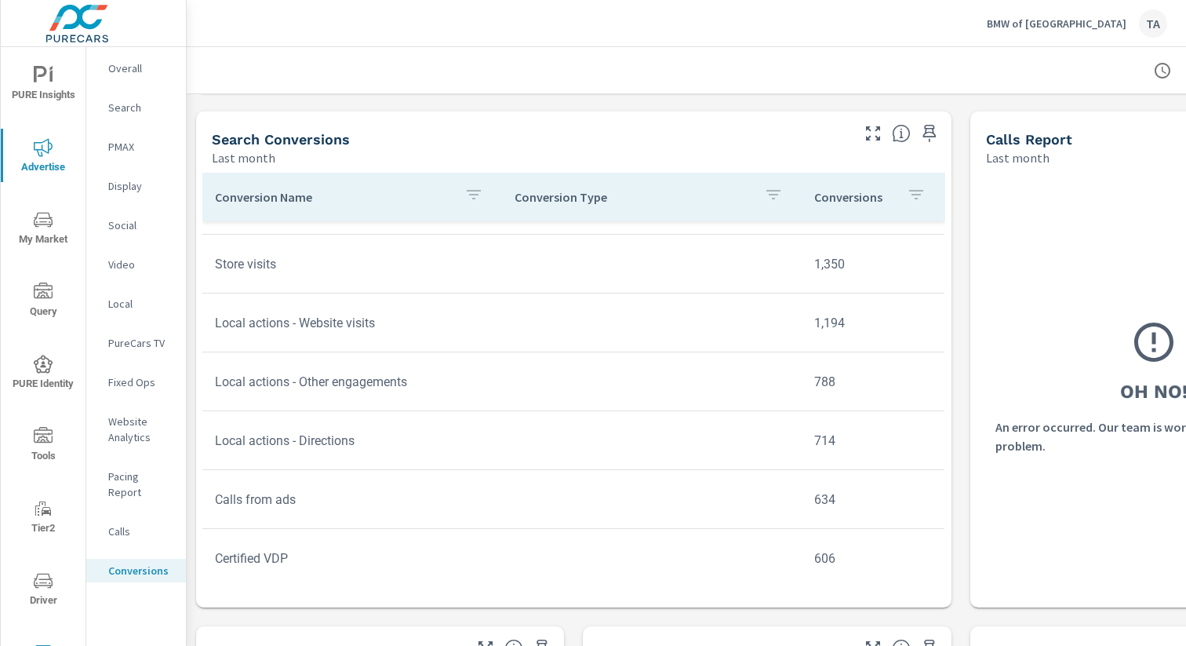
scroll to position [225, 0]
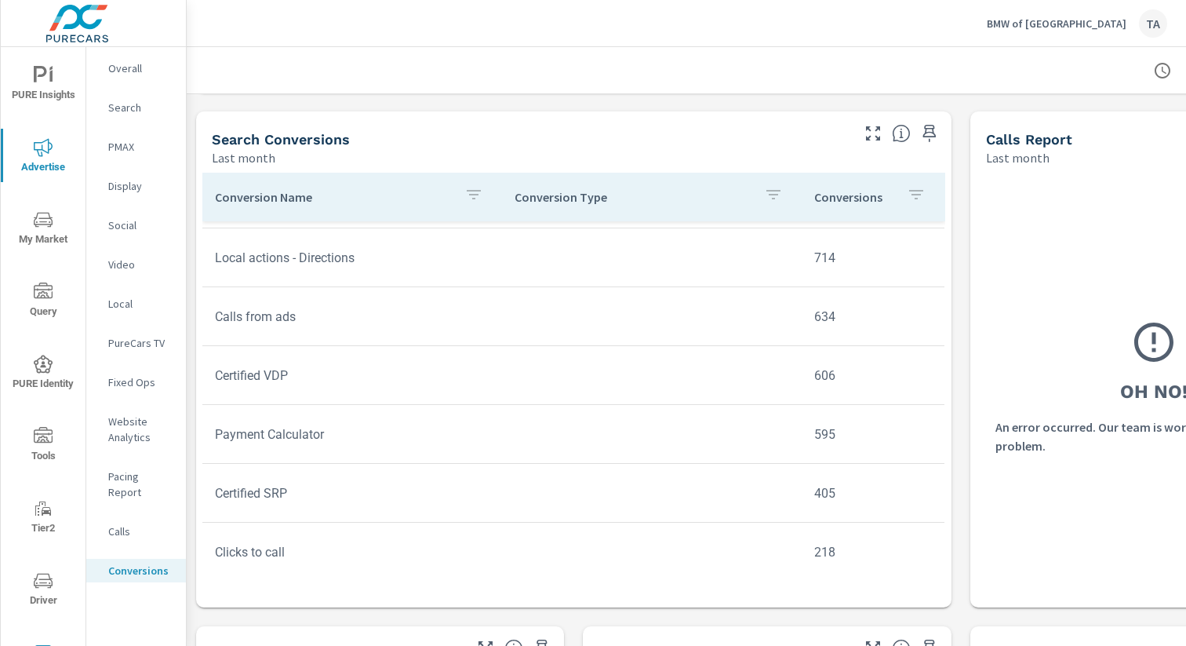
scroll to position [431, 0]
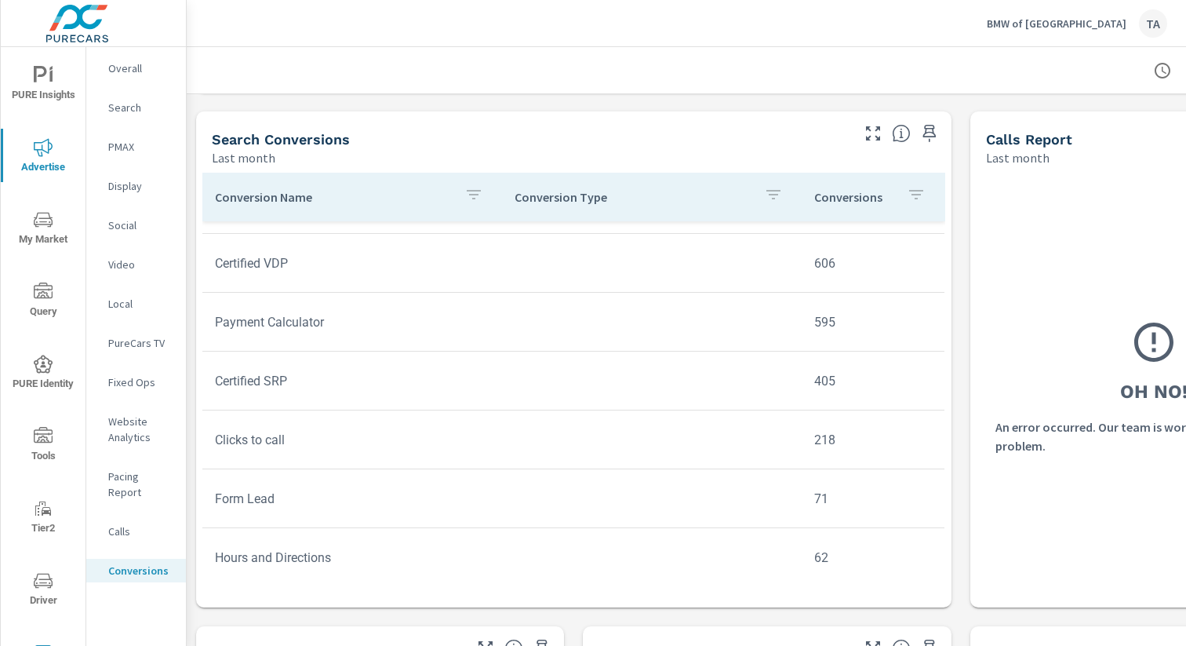
scroll to position [511, 0]
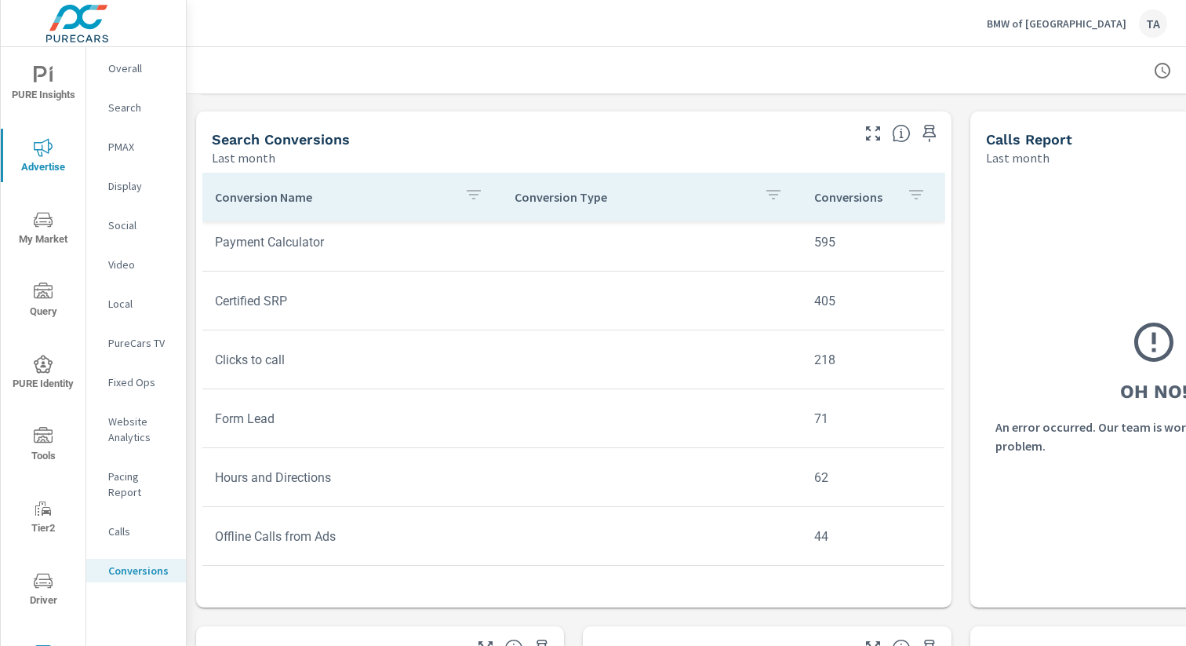
scroll to position [605, 0]
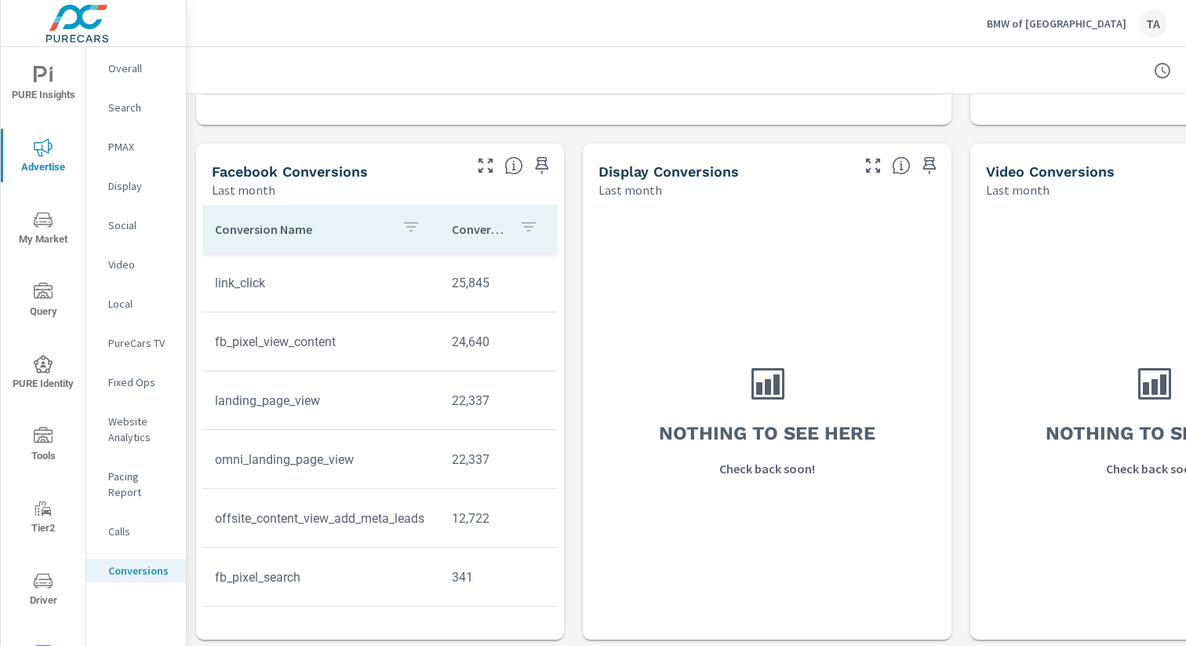
scroll to position [1119, 0]
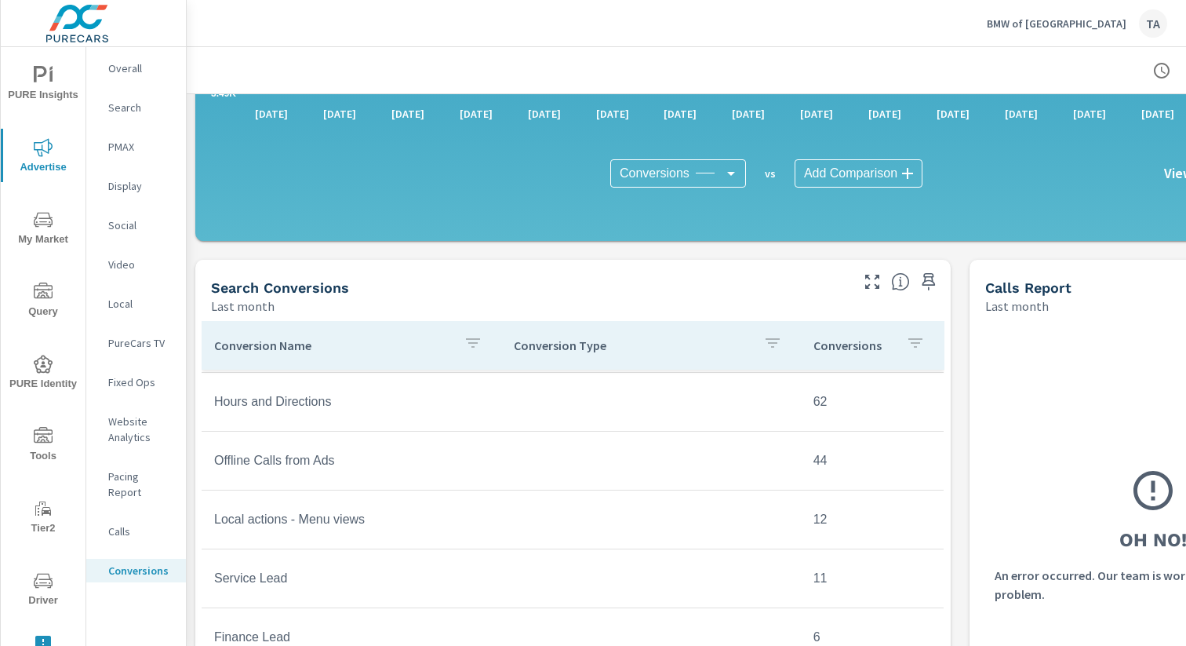
scroll to position [340, 1]
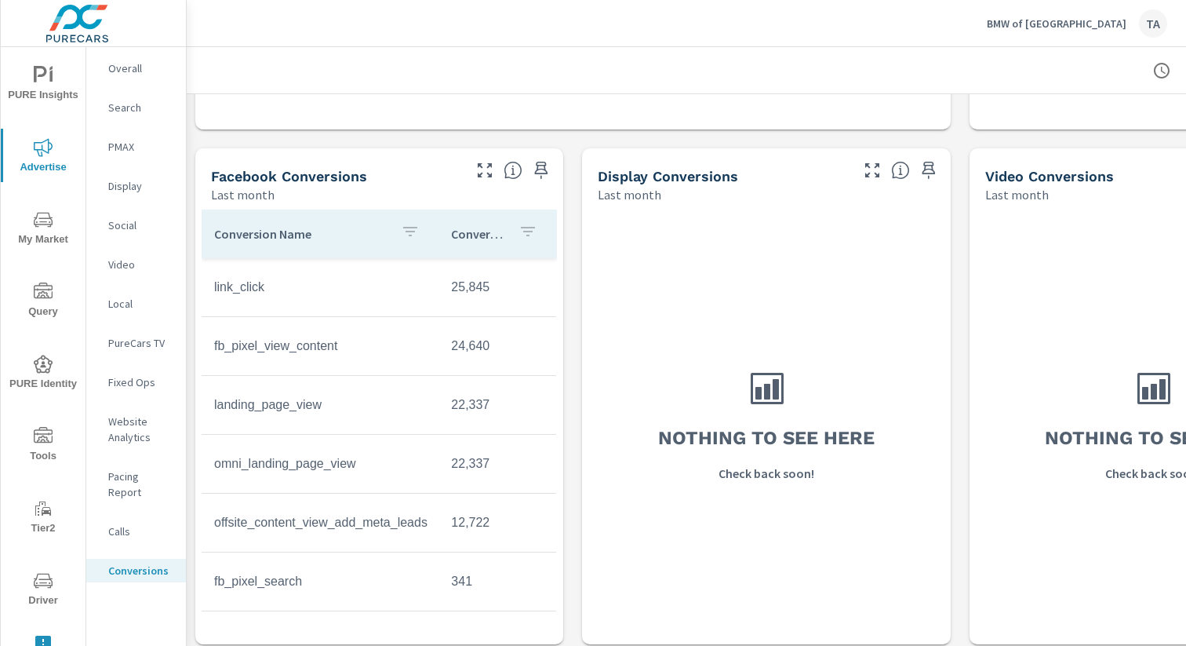
scroll to position [1119, 2]
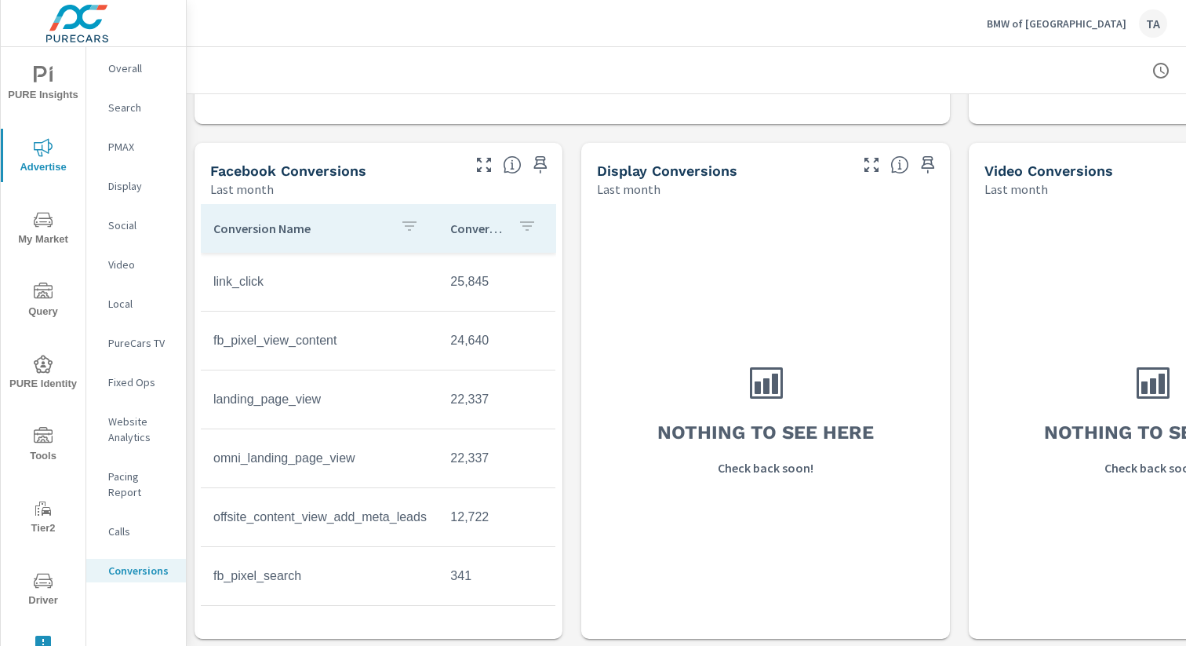
click at [135, 60] on div "Overall" at bounding box center [136, 68] width 100 height 24
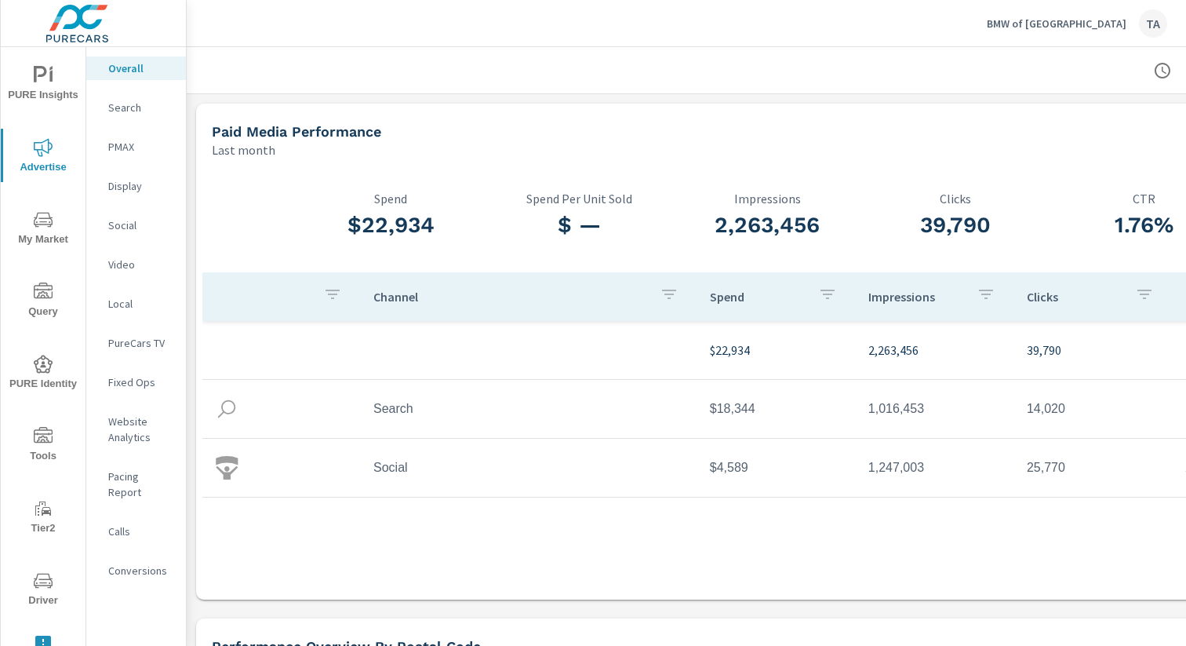
click at [38, 228] on span "My Market" at bounding box center [42, 229] width 75 height 38
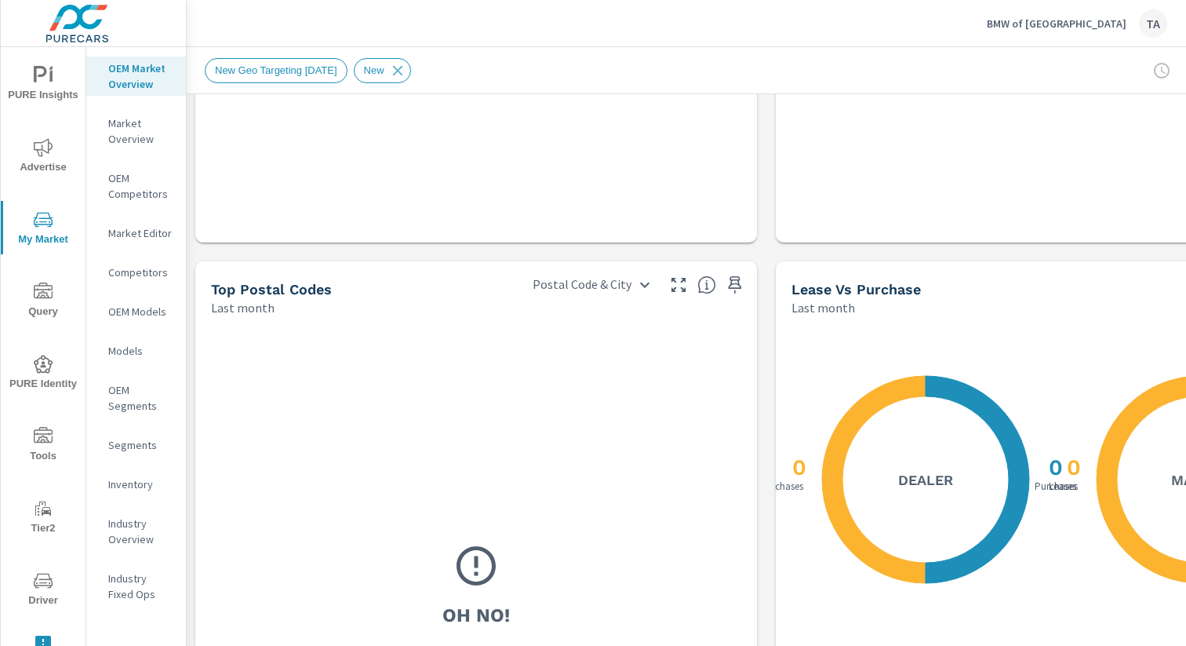
scroll to position [1507, 1]
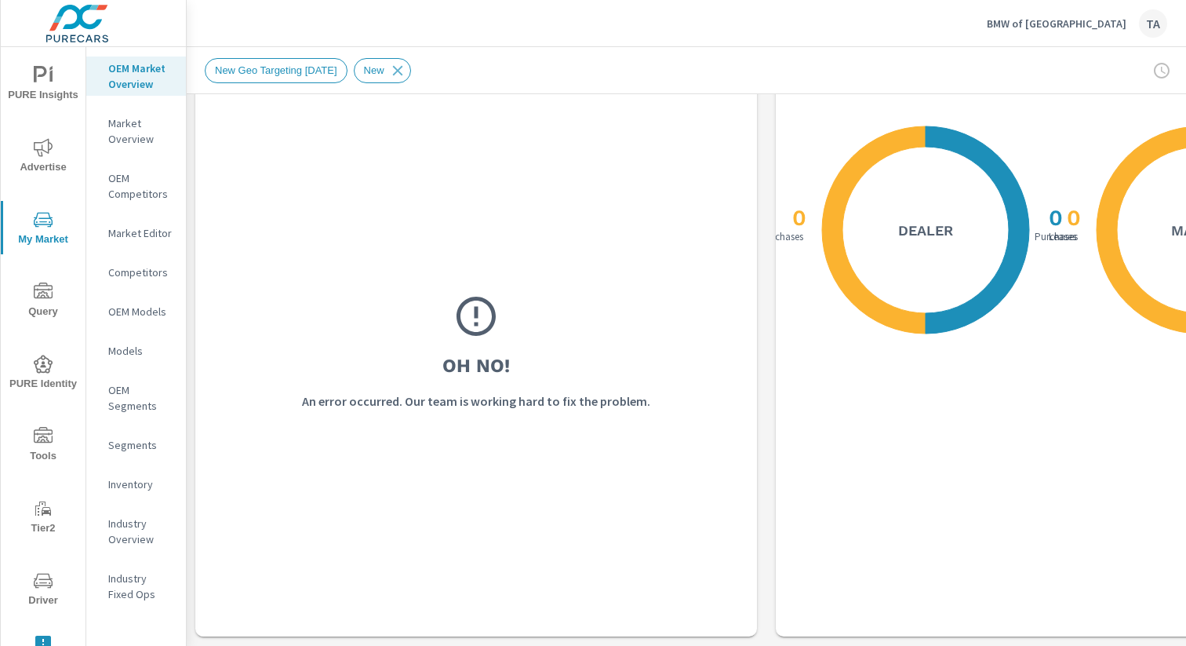
click at [122, 347] on p "Models" at bounding box center [140, 351] width 65 height 16
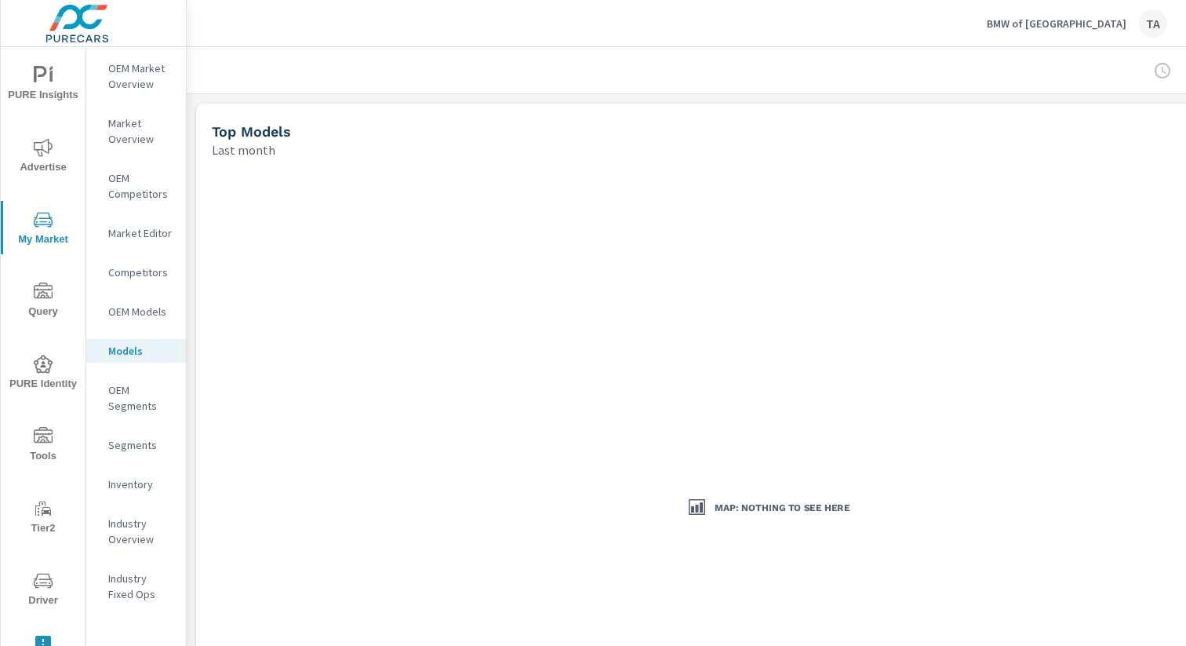
click at [137, 543] on p "Industry Overview" at bounding box center [140, 530] width 65 height 31
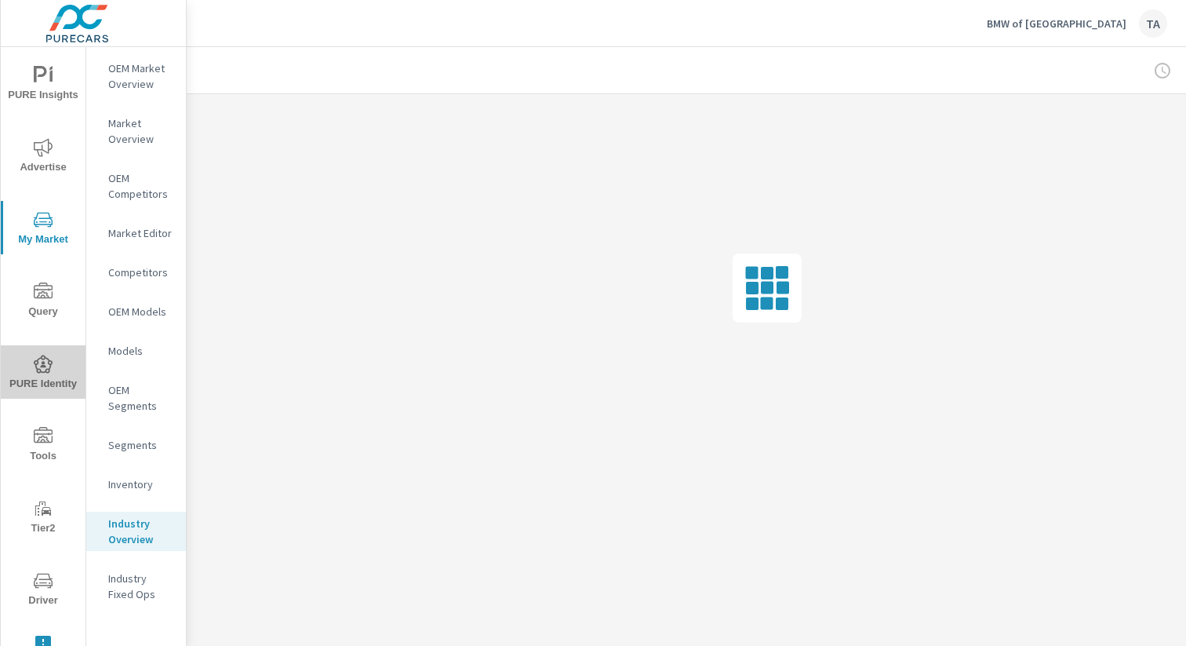
click at [43, 384] on span "PURE Identity" at bounding box center [42, 374] width 75 height 38
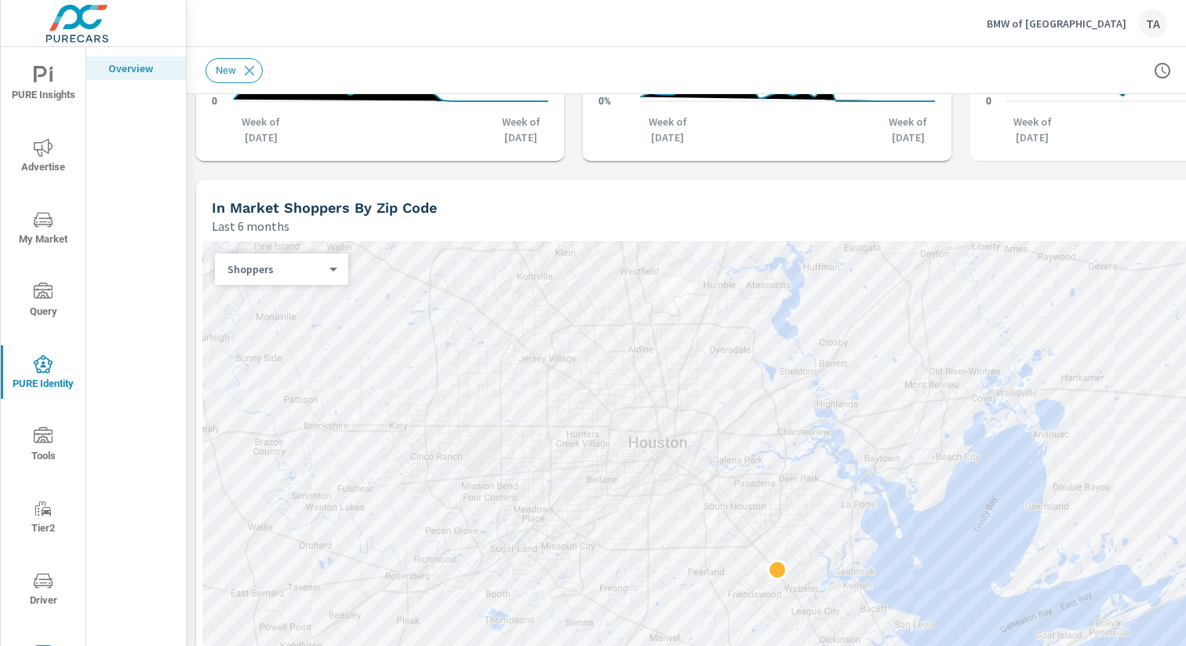
scroll to position [1355, 0]
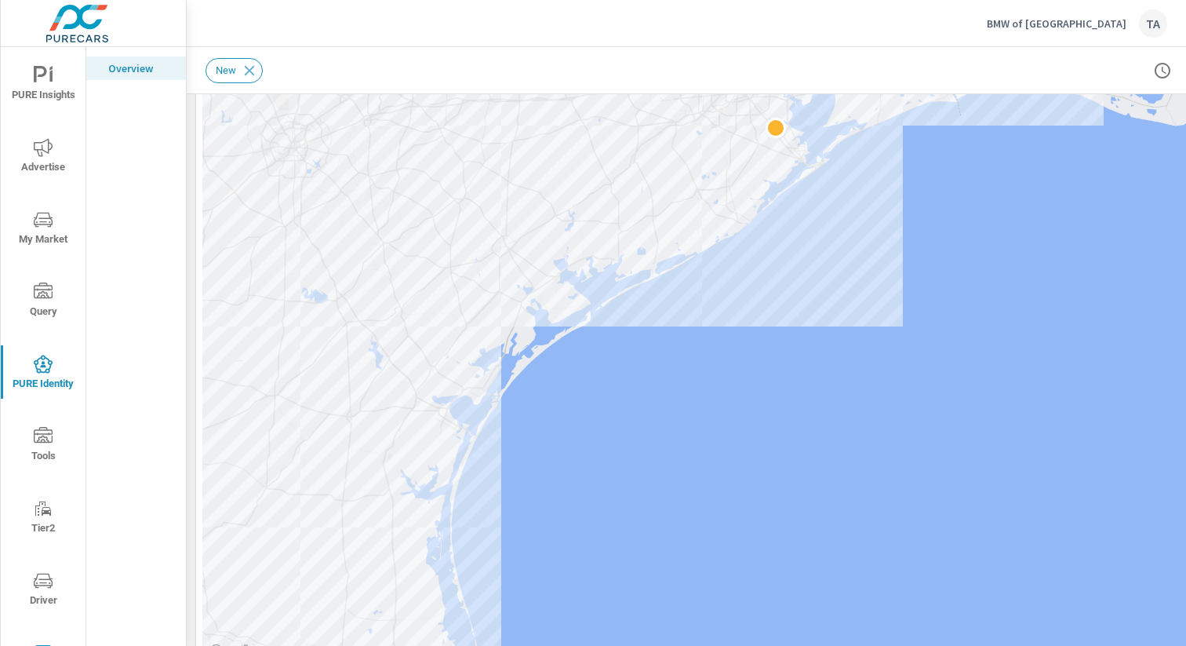
scroll to position [1636, 0]
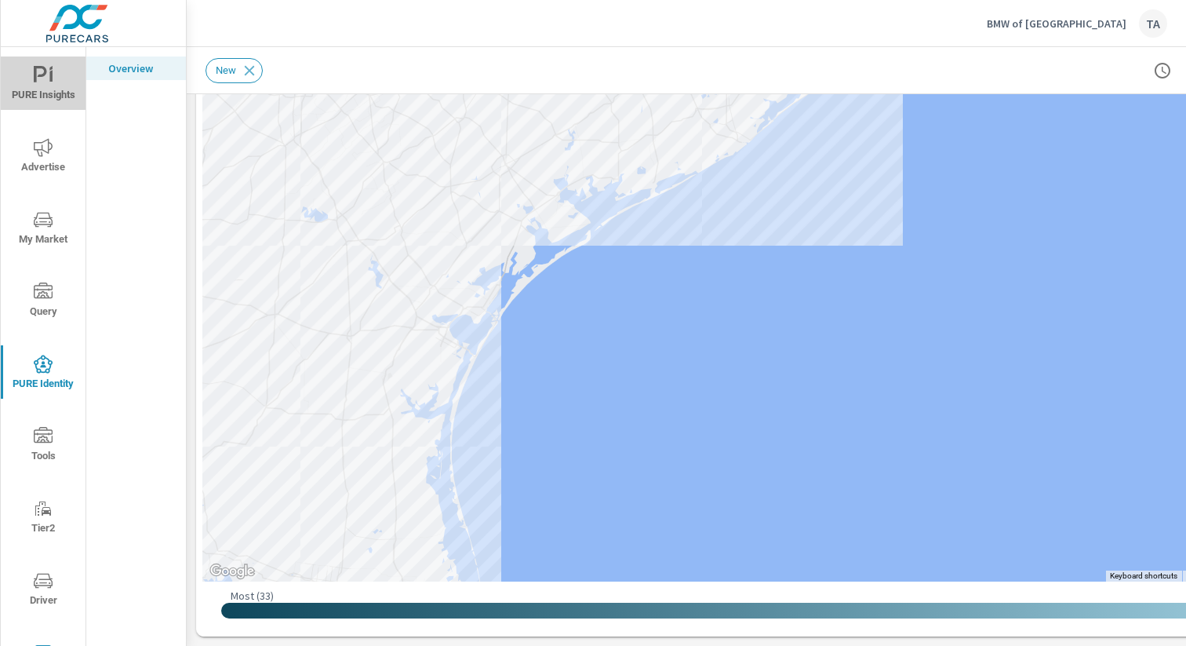
click at [48, 96] on span "PURE Insights" at bounding box center [42, 85] width 75 height 38
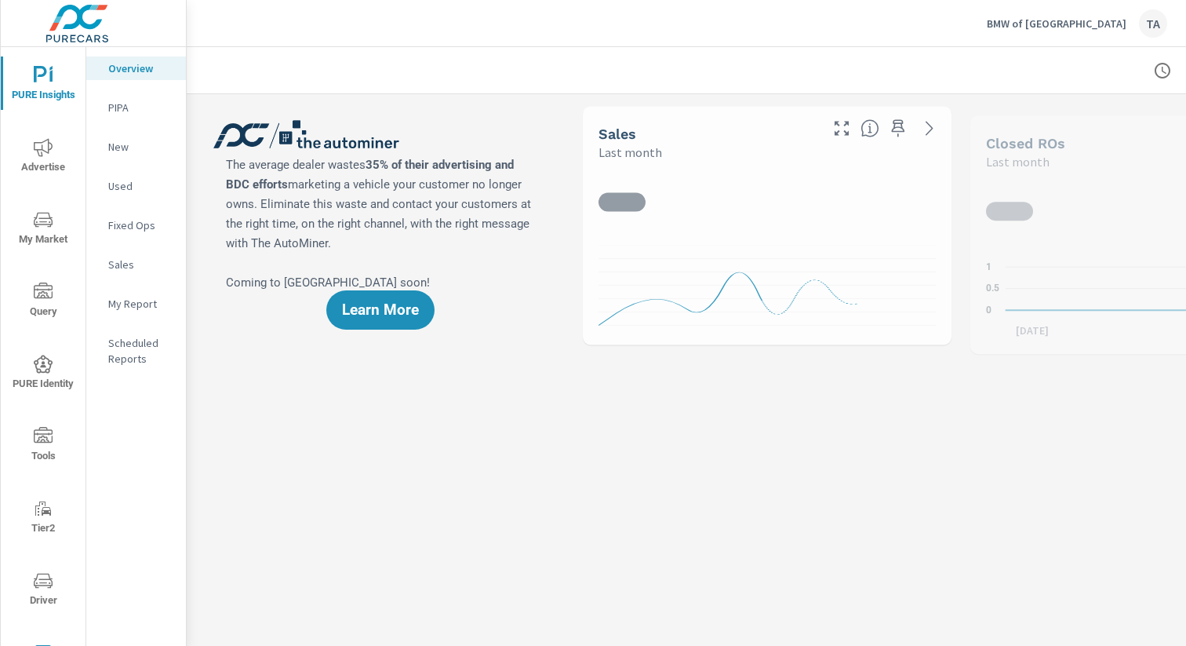
click at [126, 140] on p "New" at bounding box center [140, 147] width 65 height 16
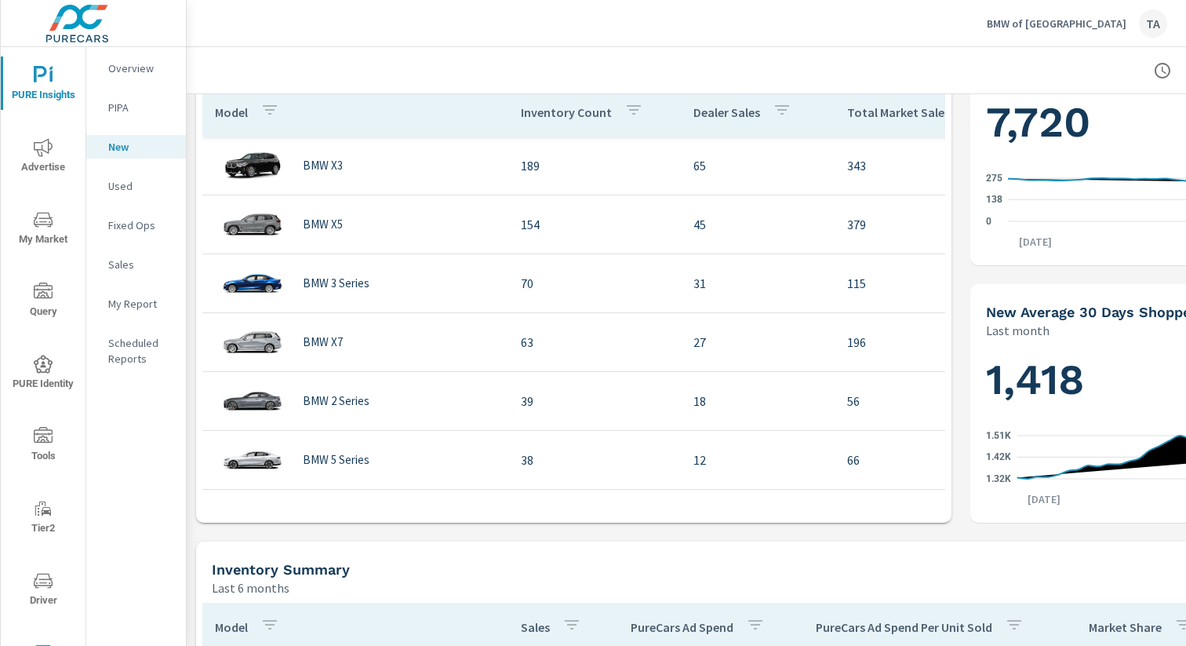
scroll to position [83, 0]
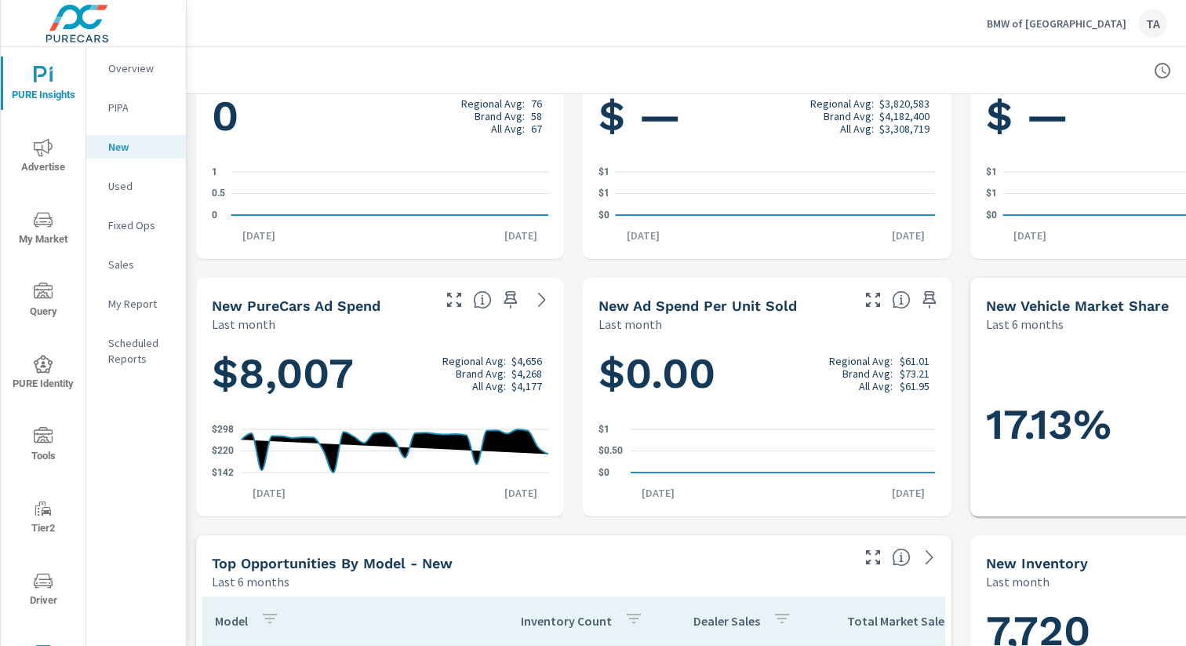
click at [152, 66] on p "Overview" at bounding box center [140, 68] width 65 height 16
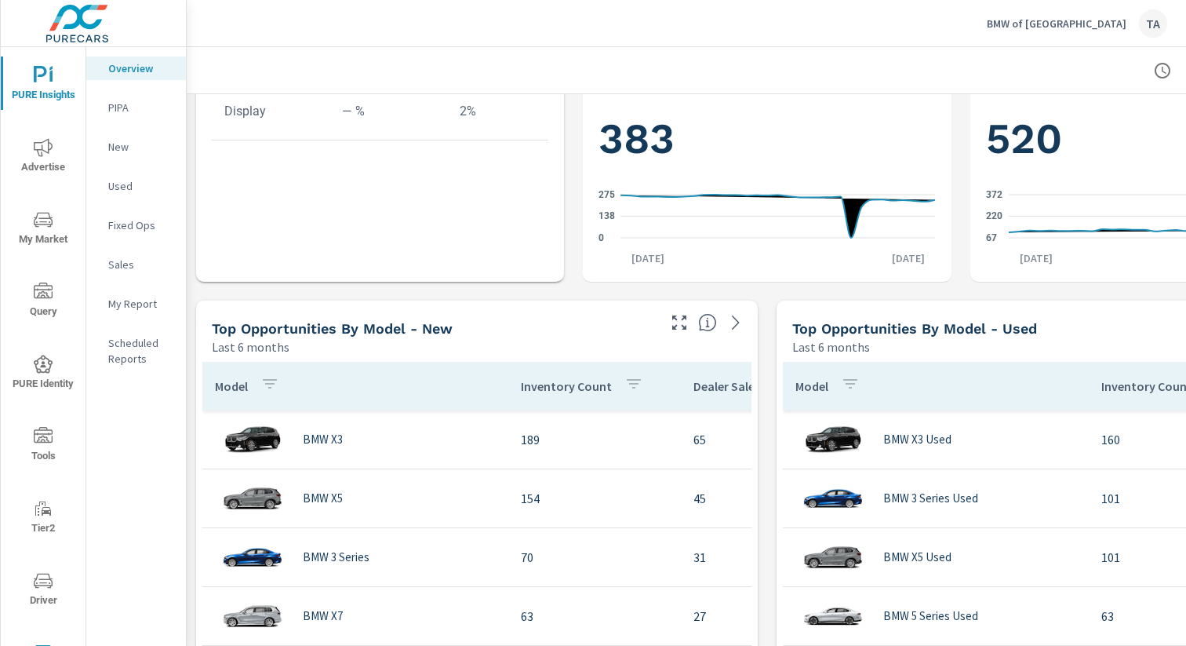
scroll to position [837, 0]
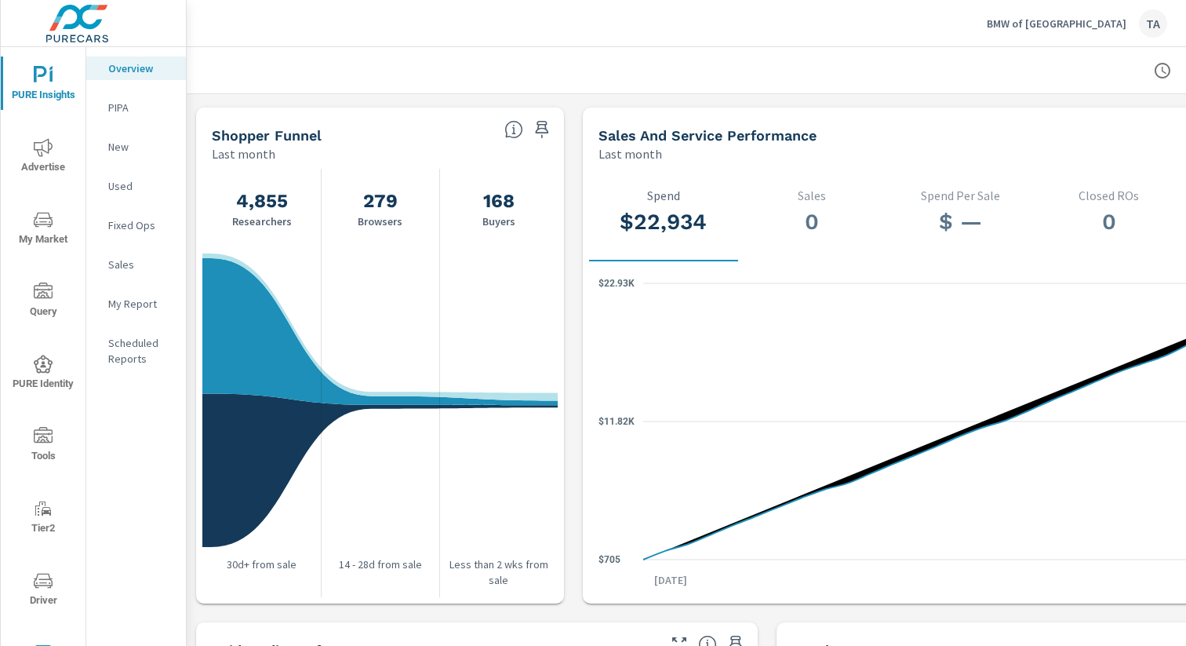
scroll to position [1538, 0]
